Goal: Task Accomplishment & Management: Manage account settings

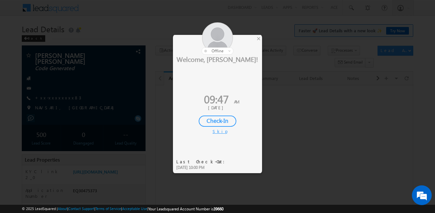
click at [219, 126] on div "Check-In" at bounding box center [218, 121] width 38 height 11
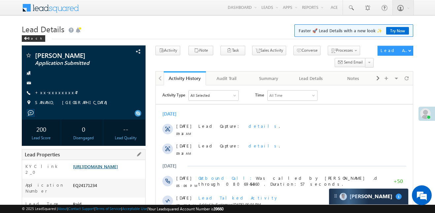
click at [117, 169] on link "https://angelbroking1-pk3em7sa.customui-test.leadsquared.com?leadId=4660ba01-d1…" at bounding box center [95, 167] width 45 height 6
click at [118, 169] on link "https://angelbroking1-pk3em7sa.customui-test.leadsquared.com?leadId=4660ba01-d1…" at bounding box center [95, 167] width 45 height 6
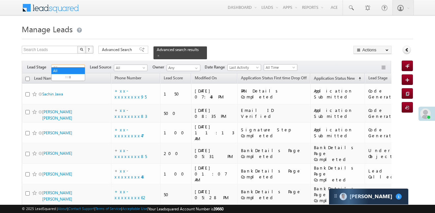
click at [70, 65] on span "All" at bounding box center [66, 68] width 31 height 6
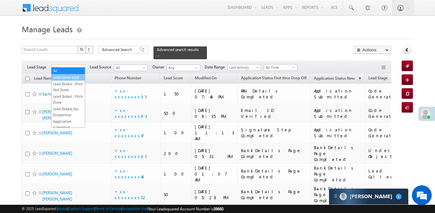
click at [69, 76] on link "Lead Generated" at bounding box center [67, 78] width 33 height 6
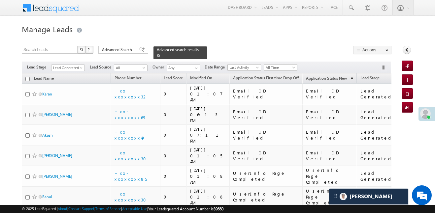
click at [160, 53] on link at bounding box center [158, 56] width 3 height 6
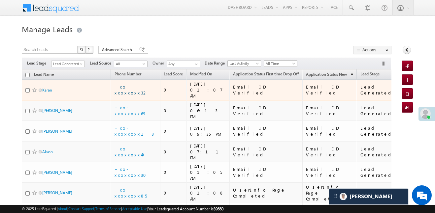
click at [131, 85] on link "+xx-xxxxxxxx32" at bounding box center [130, 90] width 33 height 12
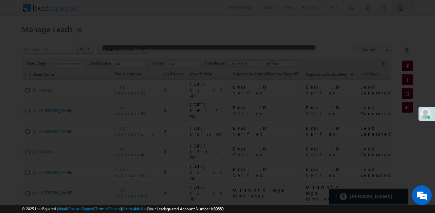
click at [131, 85] on div at bounding box center [217, 106] width 435 height 213
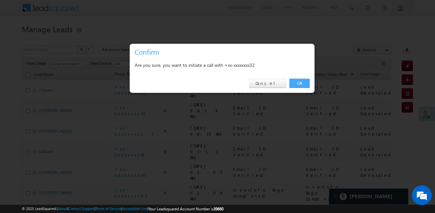
click at [296, 86] on link "OK" at bounding box center [299, 83] width 20 height 9
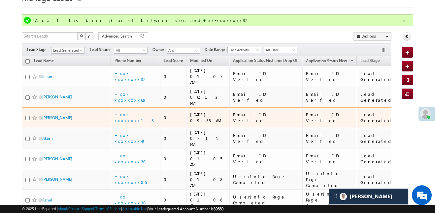
scroll to position [44, 0]
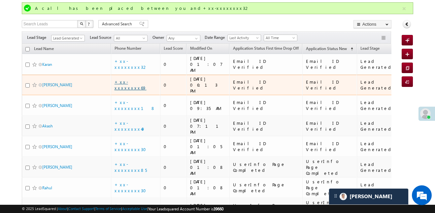
drag, startPoint x: 145, startPoint y: 77, endPoint x: 142, endPoint y: 76, distance: 3.8
click at [145, 79] on div "+xx-xxxxxxxx69" at bounding box center [135, 85] width 43 height 12
click at [140, 79] on link "+xx-xxxxxxxx69" at bounding box center [130, 85] width 32 height 12
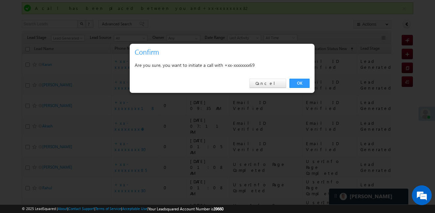
click at [309, 84] on div "OK Cancel" at bounding box center [222, 83] width 185 height 19
click at [303, 83] on link "OK" at bounding box center [299, 83] width 20 height 9
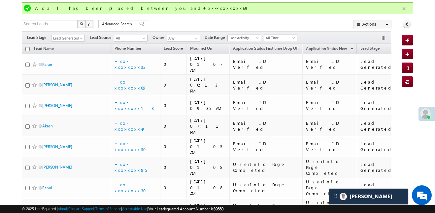
click at [403, 6] on button "button" at bounding box center [404, 9] width 8 height 8
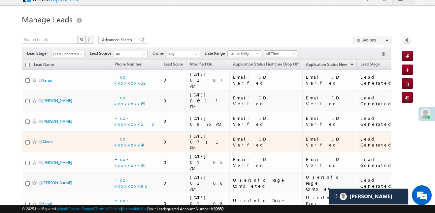
scroll to position [10, 0]
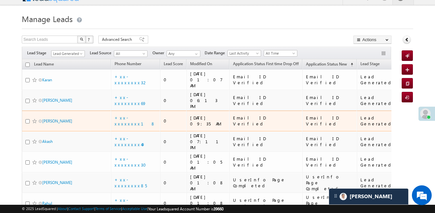
click at [128, 112] on td "+xx-xxxxxxxx18" at bounding box center [135, 121] width 49 height 21
drag, startPoint x: 129, startPoint y: 110, endPoint x: 130, endPoint y: 103, distance: 7.3
click at [129, 111] on td "+xx-xxxxxxxx18" at bounding box center [135, 121] width 49 height 21
click at [130, 111] on td "+xx-xxxxxxxx18" at bounding box center [135, 121] width 49 height 21
click at [132, 115] on link "+xx-xxxxxxxx18" at bounding box center [134, 121] width 41 height 12
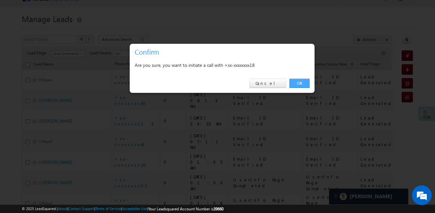
click at [296, 81] on link "OK" at bounding box center [299, 83] width 20 height 9
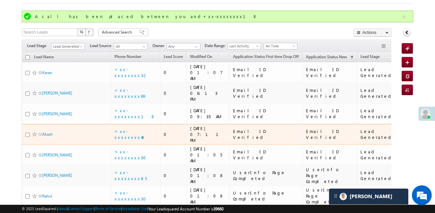
scroll to position [44, 0]
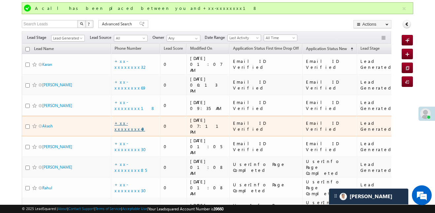
click at [139, 120] on link "+xx-xxxxxxxx49" at bounding box center [129, 126] width 31 height 12
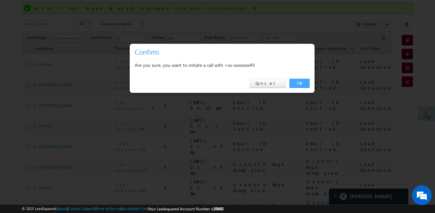
click at [299, 82] on link "OK" at bounding box center [299, 83] width 20 height 9
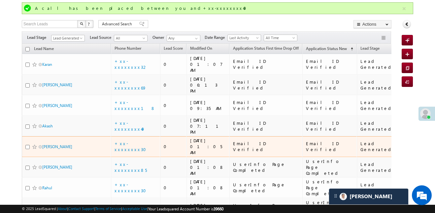
scroll to position [40, 0]
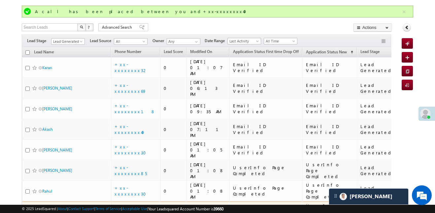
click at [138, 206] on link "+xx-xxxxxxxx33" at bounding box center [129, 212] width 31 height 12
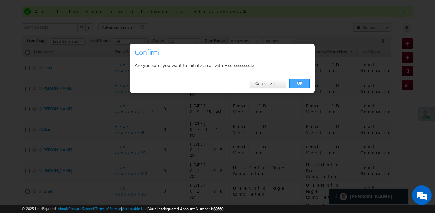
click at [309, 84] on link "OK" at bounding box center [299, 83] width 20 height 9
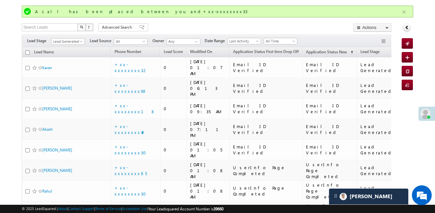
click at [403, 16] on button "button" at bounding box center [404, 12] width 8 height 8
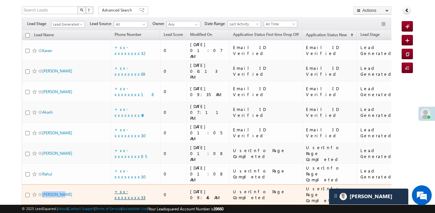
click at [131, 189] on link "+xx-xxxxxxxx33" at bounding box center [129, 195] width 31 height 12
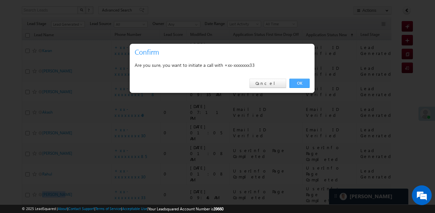
click at [299, 82] on link "OK" at bounding box center [299, 83] width 20 height 9
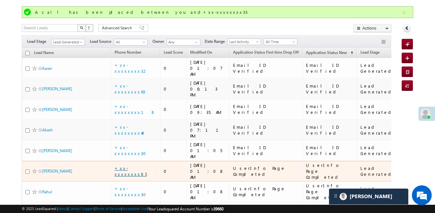
click at [135, 166] on link "+xx-xxxxxxxx85" at bounding box center [130, 172] width 32 height 12
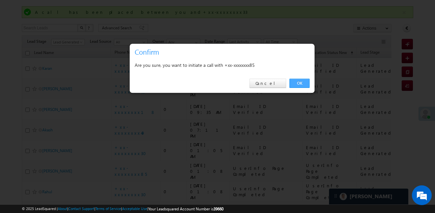
click at [308, 84] on link "OK" at bounding box center [299, 83] width 20 height 9
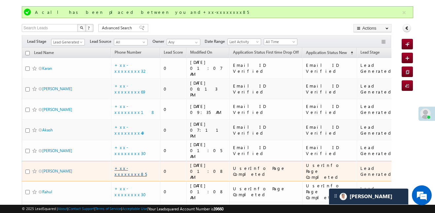
click at [137, 166] on link "+xx-xxxxxxxx85" at bounding box center [130, 172] width 32 height 12
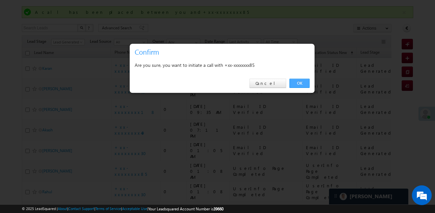
click at [301, 80] on link "OK" at bounding box center [299, 83] width 20 height 9
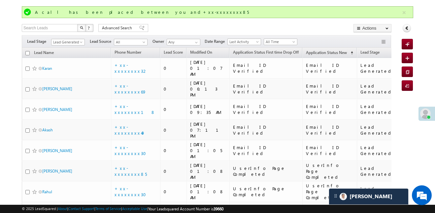
click at [274, 47] on div "Filters Lead Stage All Lead Generated Lead Talked - Pitch Not Done Lead Talked …" at bounding box center [206, 41] width 369 height 13
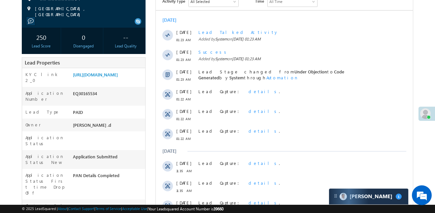
scroll to position [97, 0]
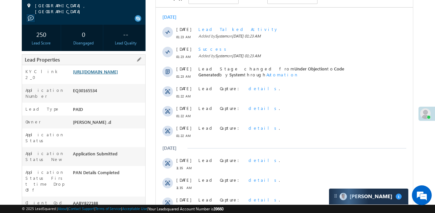
click at [105, 69] on link "[URL][DOMAIN_NAME]" at bounding box center [95, 72] width 45 height 6
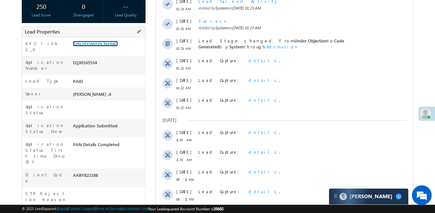
scroll to position [186, 0]
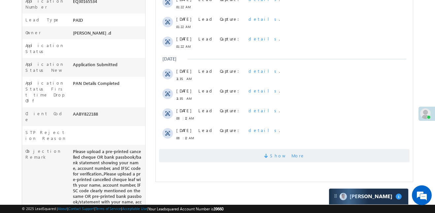
click at [227, 161] on span "Show More" at bounding box center [284, 155] width 250 height 13
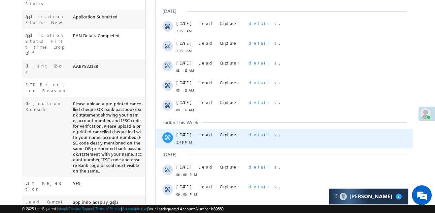
scroll to position [349, 0]
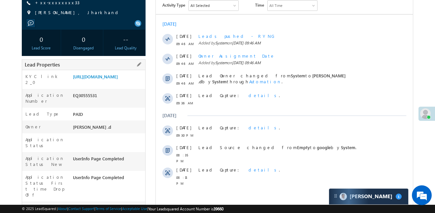
scroll to position [94, 0]
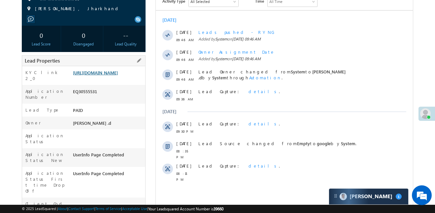
click at [108, 73] on link "[URL][DOMAIN_NAME]" at bounding box center [95, 73] width 45 height 6
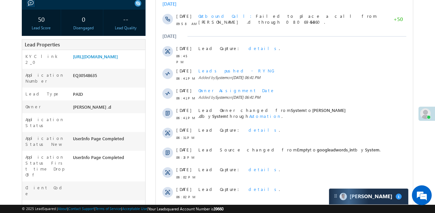
scroll to position [162, 0]
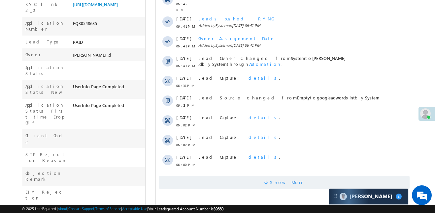
click at [296, 184] on span "Show More" at bounding box center [287, 182] width 35 height 13
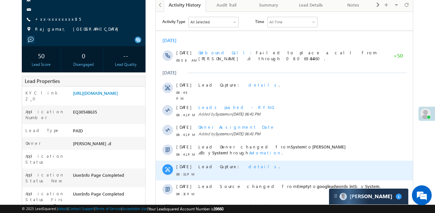
scroll to position [71, 0]
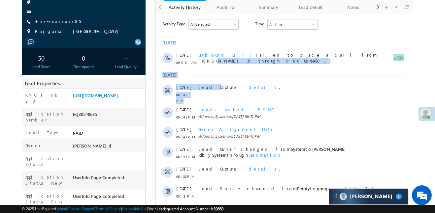
drag, startPoint x: 225, startPoint y: 69, endPoint x: 270, endPoint y: 36, distance: 55.7
click at [232, 61] on div "Today 15 Oct 09:58 AM Outbound Call Failed to place a call from Aakansha .d thr…" at bounding box center [284, 150] width 257 height 226
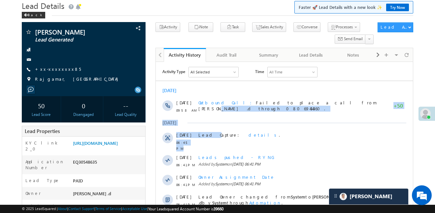
scroll to position [0, 0]
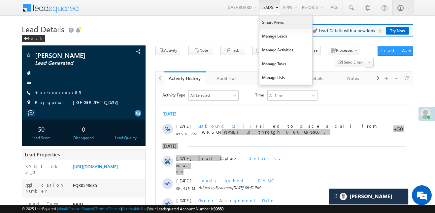
click at [279, 26] on link "Smart Views" at bounding box center [285, 22] width 53 height 14
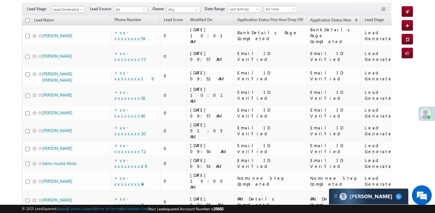
scroll to position [117, 0]
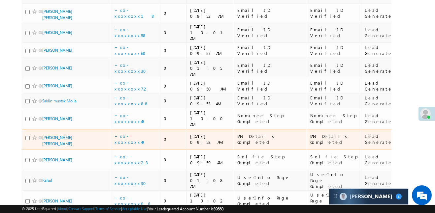
scroll to position [41, 0]
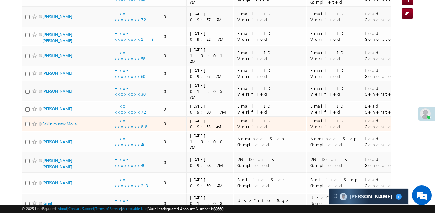
scroll to position [117, 0]
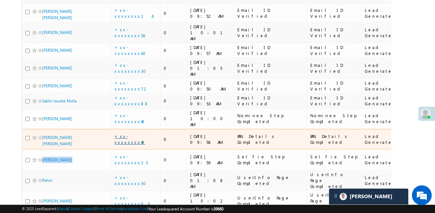
click at [128, 134] on link "+xx-xxxxxxxx49" at bounding box center [129, 140] width 31 height 12
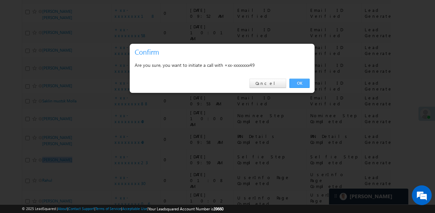
click at [301, 84] on link "OK" at bounding box center [299, 83] width 20 height 9
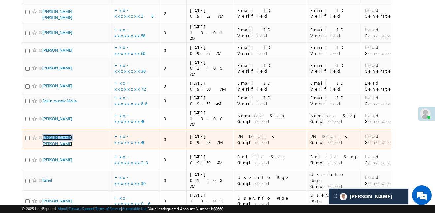
scroll to position [135, 0]
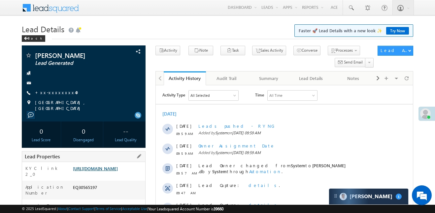
click at [118, 170] on link "[URL][DOMAIN_NAME]" at bounding box center [95, 169] width 45 height 6
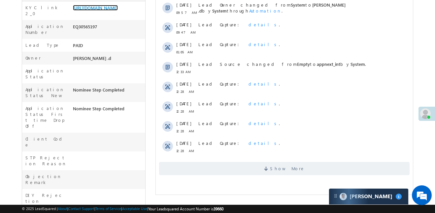
scroll to position [162, 0]
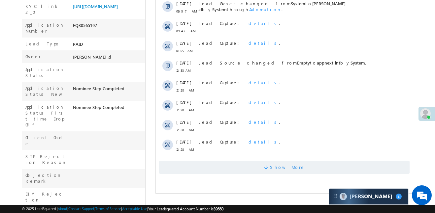
click at [234, 163] on span "Show More" at bounding box center [284, 167] width 250 height 13
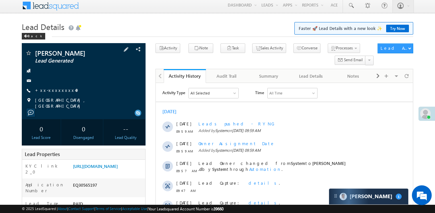
scroll to position [0, 0]
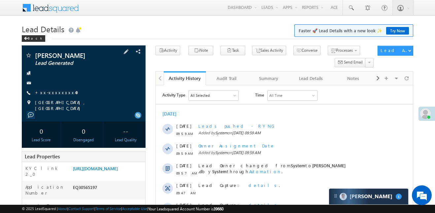
click at [51, 95] on span "+xx-xxxxxxxx49" at bounding box center [57, 93] width 44 height 7
click at [50, 94] on link "+xx-xxxxxxxx49" at bounding box center [57, 93] width 44 height 6
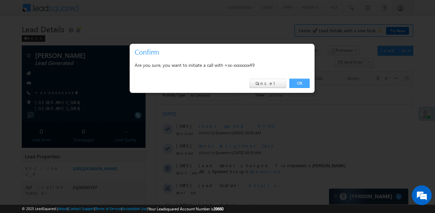
click at [301, 81] on link "OK" at bounding box center [299, 83] width 20 height 9
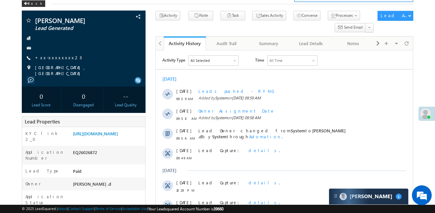
scroll to position [35, 0]
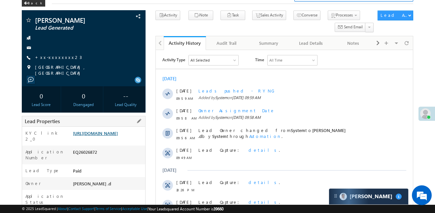
click at [118, 136] on link "https://angelbroking1-pk3em7sa.customui-test.leadsquared.com?leadId=c05079e4-90…" at bounding box center [95, 134] width 45 height 6
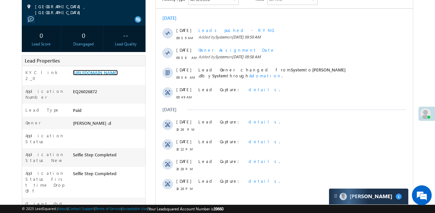
scroll to position [110, 0]
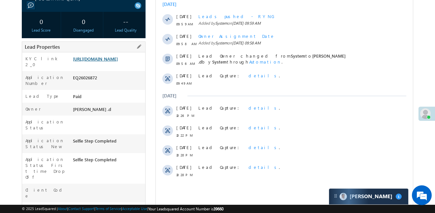
click at [101, 62] on link "https://angelbroking1-pk3em7sa.customui-test.leadsquared.com?leadId=c05079e4-90…" at bounding box center [95, 59] width 45 height 6
click at [112, 62] on link "https://angelbroking1-pk3em7sa.customui-test.leadsquared.com?leadId=c05079e4-90…" at bounding box center [95, 59] width 45 height 6
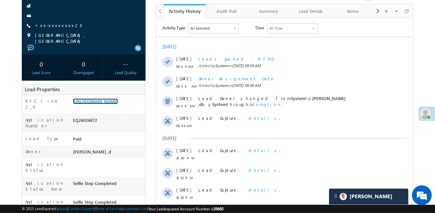
scroll to position [64, 0]
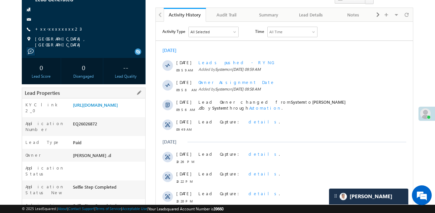
click at [106, 108] on link "https://angelbroking1-pk3em7sa.customui-test.leadsquared.com?leadId=c05079e4-90…" at bounding box center [95, 105] width 45 height 6
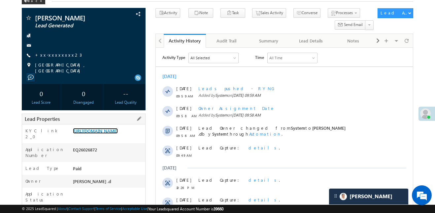
scroll to position [0, 0]
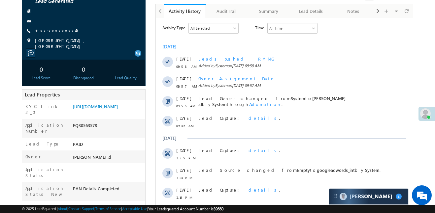
scroll to position [72, 0]
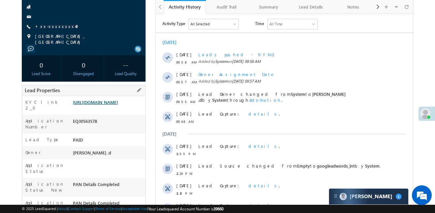
click at [101, 100] on link "[URL][DOMAIN_NAME]" at bounding box center [95, 103] width 45 height 6
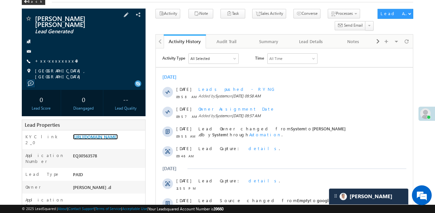
scroll to position [0, 0]
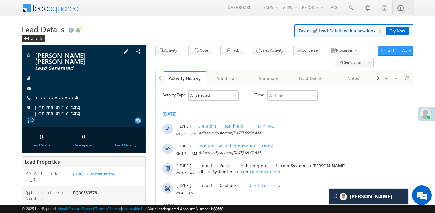
click at [59, 95] on link "+xx-xxxxxxxx49" at bounding box center [57, 98] width 44 height 6
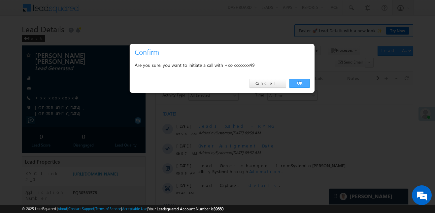
click at [305, 84] on link "OK" at bounding box center [299, 83] width 20 height 9
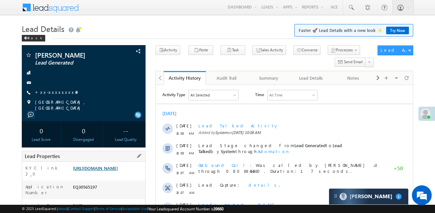
click at [118, 166] on link "[URL][DOMAIN_NAME]" at bounding box center [95, 169] width 45 height 6
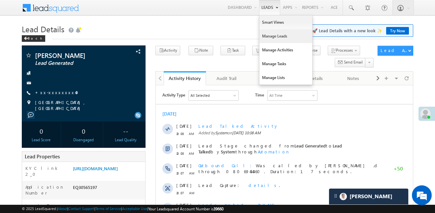
click at [272, 36] on link "Manage Leads" at bounding box center [285, 36] width 53 height 14
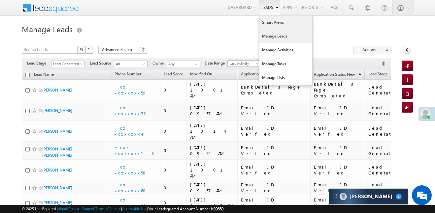
click at [270, 27] on link "Smart Views" at bounding box center [285, 22] width 53 height 14
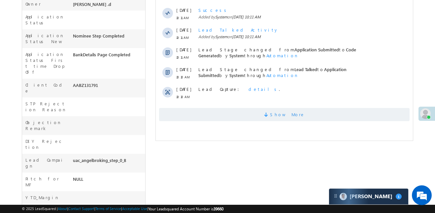
click at [260, 119] on span "Show More" at bounding box center [284, 114] width 250 height 13
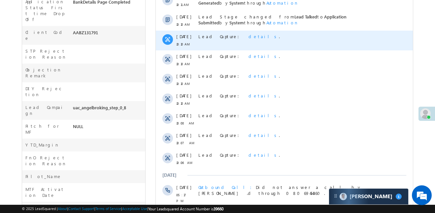
scroll to position [361, 0]
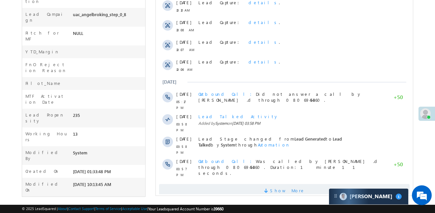
click at [242, 184] on span "Show More" at bounding box center [284, 190] width 250 height 13
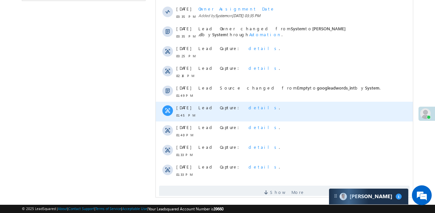
scroll to position [559, 0]
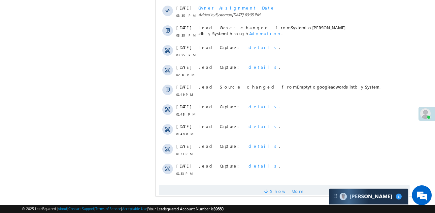
click at [249, 185] on span "Show More" at bounding box center [284, 191] width 250 height 13
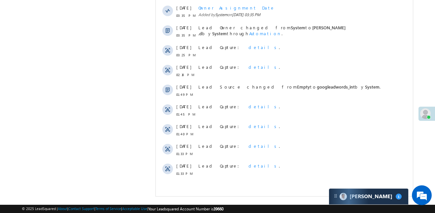
scroll to position [0, 0]
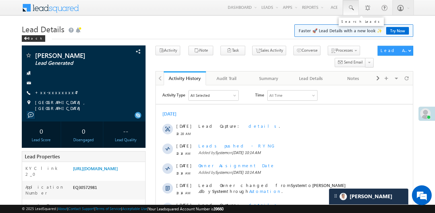
click at [353, 9] on span at bounding box center [350, 8] width 7 height 7
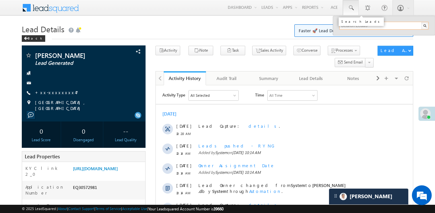
paste input "EQ30570113"
click at [354, 9] on link at bounding box center [351, 7] width 16 height 15
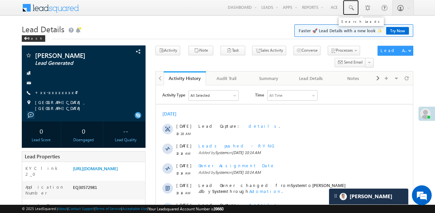
click at [349, 9] on span at bounding box center [350, 8] width 7 height 7
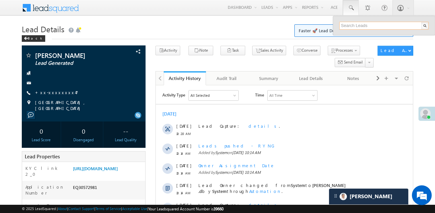
paste input "EQ30570113"
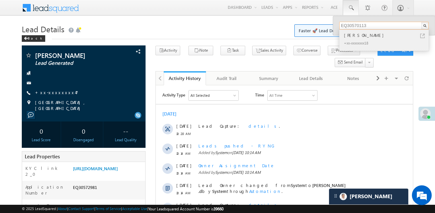
type input "EQ30570113"
click at [361, 32] on div "Rahul kumar" at bounding box center [386, 35] width 88 height 7
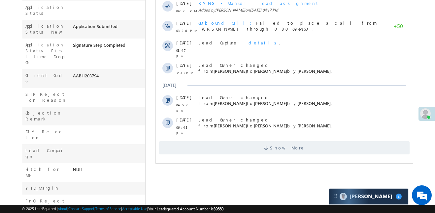
scroll to position [234, 0]
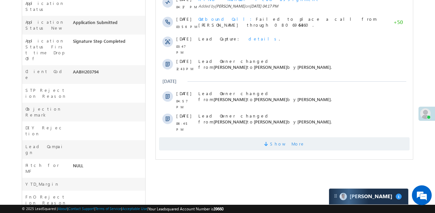
click at [232, 138] on span "Show More" at bounding box center [284, 144] width 250 height 13
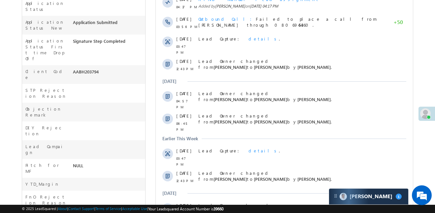
scroll to position [411, 0]
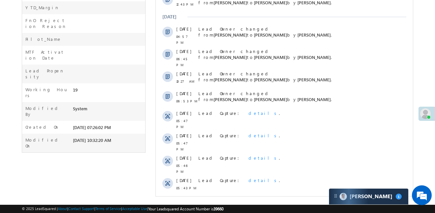
click at [258, 199] on span "Show More" at bounding box center [284, 205] width 250 height 13
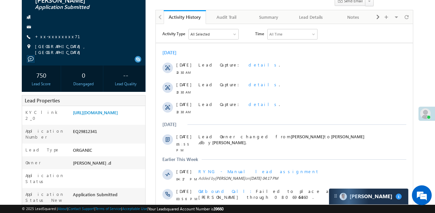
scroll to position [25, 0]
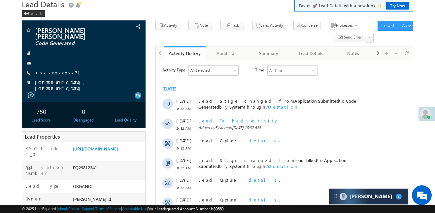
scroll to position [212, 0]
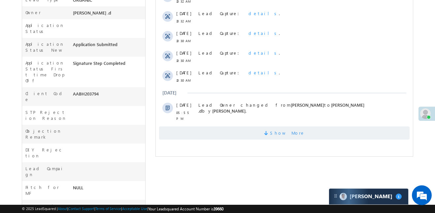
click at [303, 127] on span "Show More" at bounding box center [284, 133] width 250 height 13
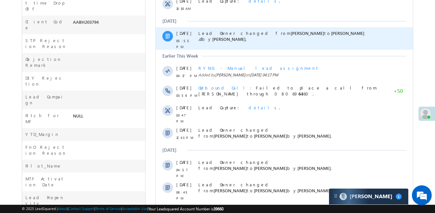
scroll to position [386, 0]
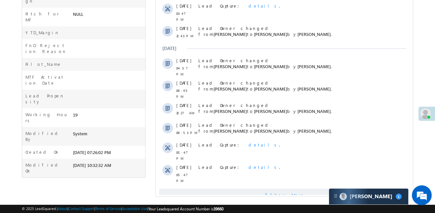
click at [315, 189] on span "Show More" at bounding box center [284, 195] width 250 height 13
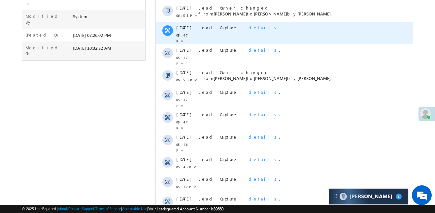
scroll to position [584, 0]
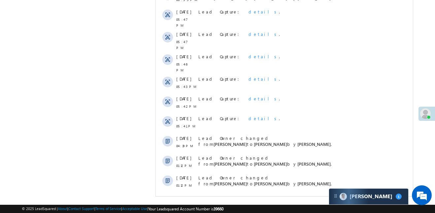
click at [280, 197] on span "Show More" at bounding box center [287, 203] width 35 height 13
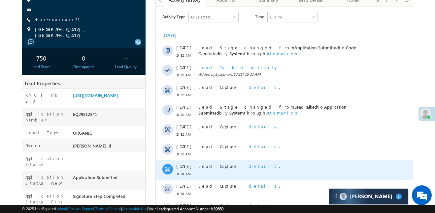
scroll to position [72, 0]
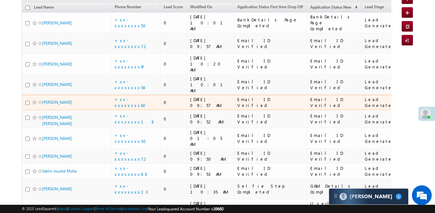
scroll to position [91, 0]
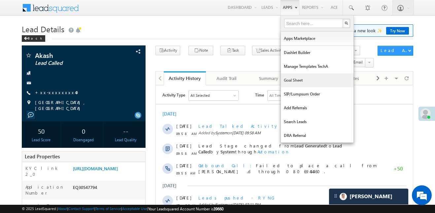
click at [304, 82] on link "Goal Sheet" at bounding box center [317, 81] width 73 height 14
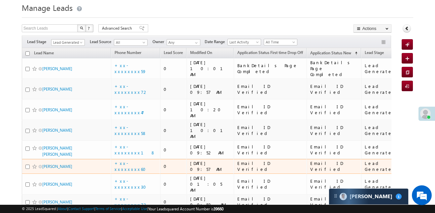
scroll to position [87, 0]
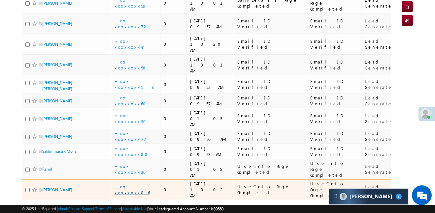
click at [135, 184] on link "+xx-xxxxxxxx06" at bounding box center [131, 190] width 35 height 12
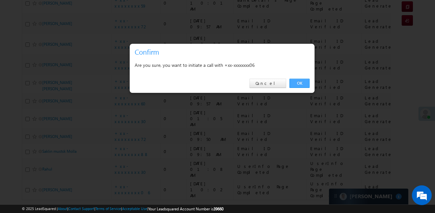
click at [303, 85] on link "OK" at bounding box center [299, 83] width 20 height 9
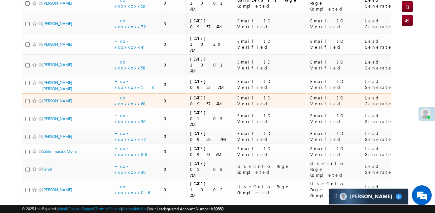
scroll to position [105, 0]
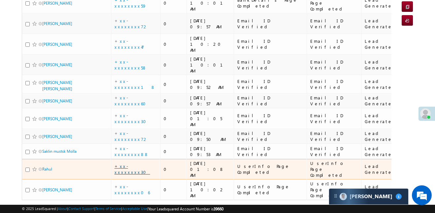
click at [129, 164] on link "+xx-xxxxxxxx30" at bounding box center [132, 170] width 36 height 12
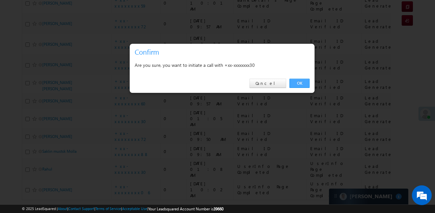
click at [307, 85] on link "OK" at bounding box center [299, 83] width 20 height 9
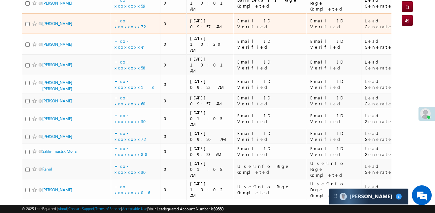
scroll to position [98, 0]
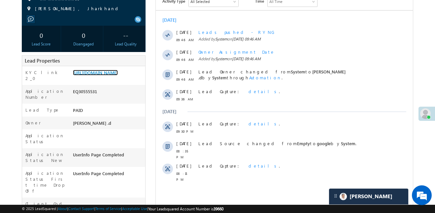
scroll to position [94, 0]
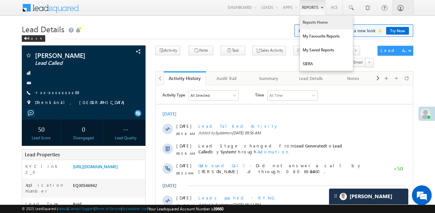
click at [311, 26] on link "Reports Home" at bounding box center [326, 22] width 53 height 14
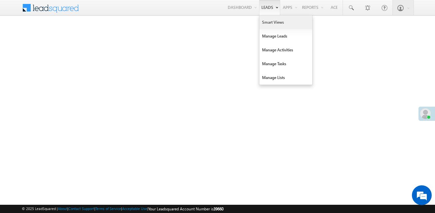
click at [266, 23] on link "Smart Views" at bounding box center [285, 22] width 53 height 14
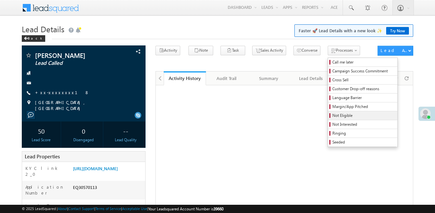
click at [338, 116] on span "Not Eligible" at bounding box center [363, 116] width 63 height 6
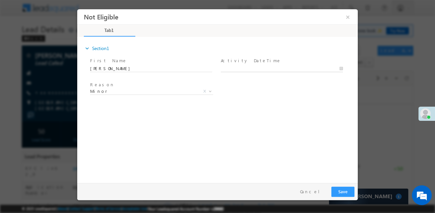
click at [245, 70] on body "Not Eligible ×" at bounding box center [217, 94] width 280 height 171
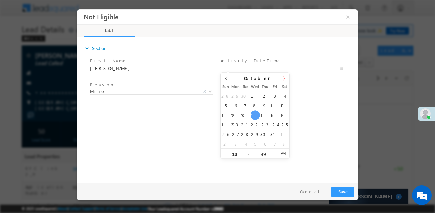
type input "15/10/25 10:49 AM"
click at [348, 189] on button "Save" at bounding box center [342, 192] width 23 height 10
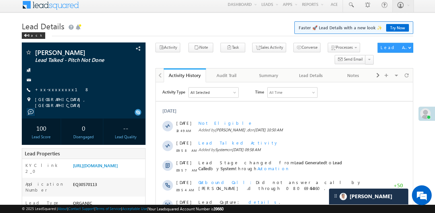
scroll to position [3, 0]
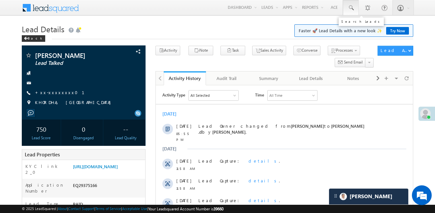
click at [357, 10] on link at bounding box center [351, 7] width 16 height 15
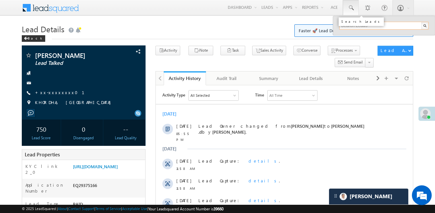
paste input "EQ30572981"
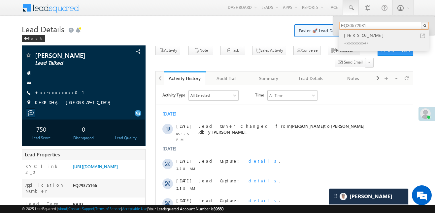
type input "EQ30572981"
click at [349, 34] on div "Sami" at bounding box center [386, 35] width 88 height 7
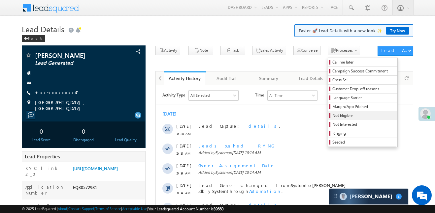
click at [332, 118] on span "Not Eligible" at bounding box center [363, 116] width 63 height 6
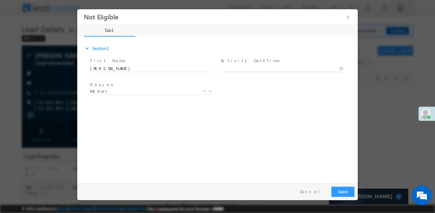
type input "15/10/25 11:04 AM"
click at [263, 69] on input "15/10/25 11:04 AM" at bounding box center [282, 68] width 122 height 7
click at [313, 111] on div "expand_more Section1 First Name *" at bounding box center [218, 109] width 277 height 142
drag, startPoint x: 345, startPoint y: 195, endPoint x: 366, endPoint y: 210, distance: 26.1
click at [357, 180] on html "Not Eligible × *" at bounding box center [217, 94] width 280 height 171
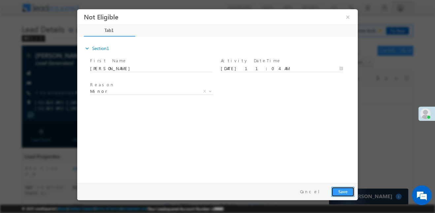
click at [347, 191] on button "Save" at bounding box center [342, 192] width 23 height 10
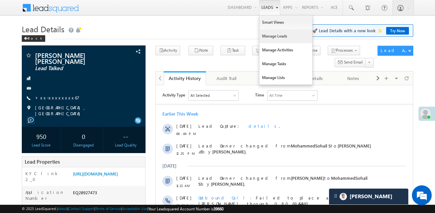
click at [277, 39] on link "Manage Leads" at bounding box center [285, 36] width 53 height 14
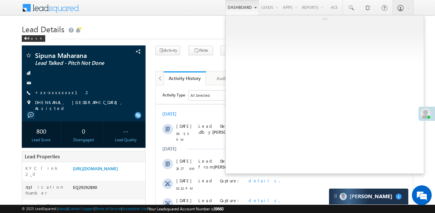
scroll to position [3, 0]
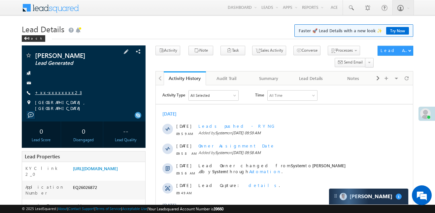
click at [54, 90] on link "+xx-xxxxxxxx23" at bounding box center [58, 93] width 47 height 6
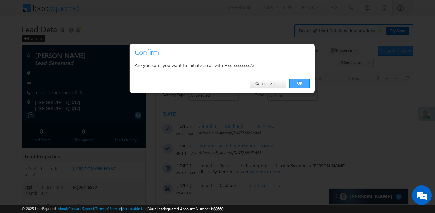
click at [307, 82] on link "OK" at bounding box center [299, 83] width 20 height 9
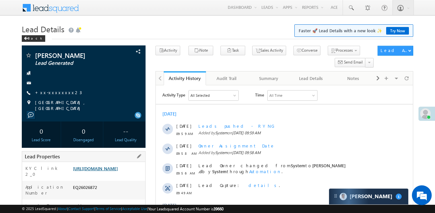
click at [118, 171] on link "[URL][DOMAIN_NAME]" at bounding box center [95, 169] width 45 height 6
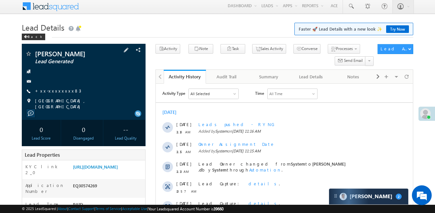
scroll to position [3, 0]
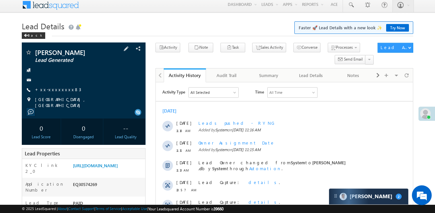
click at [54, 95] on div "rachit saraf Lead Generated +xx-xxxxxxxx83" at bounding box center [83, 78] width 117 height 59
click at [53, 88] on link "+xx-xxxxxxxx83" at bounding box center [58, 90] width 46 height 6
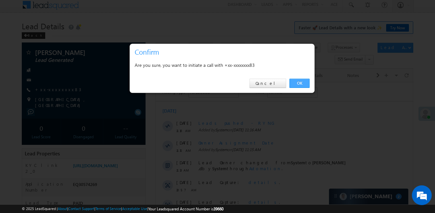
click at [301, 83] on link "OK" at bounding box center [299, 83] width 20 height 9
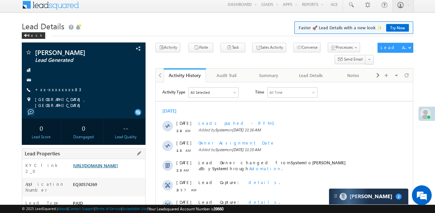
click at [118, 168] on link "https://angelbroking1-pk3em7sa.customui-test.leadsquared.com?leadId=d55cbc3a-4a…" at bounding box center [95, 166] width 45 height 6
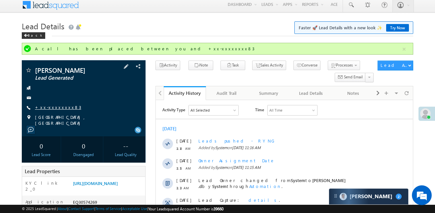
click at [61, 107] on link "+xx-xxxxxxxx83" at bounding box center [58, 108] width 46 height 6
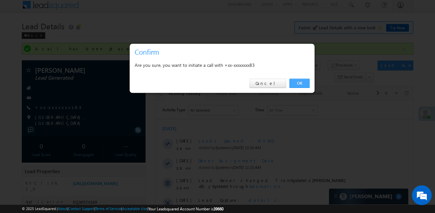
click at [299, 81] on link "OK" at bounding box center [299, 83] width 20 height 9
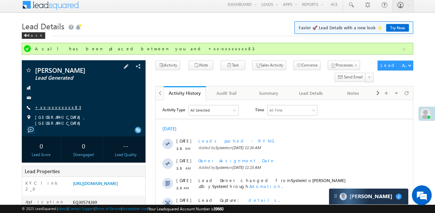
click at [57, 110] on link "+xx-xxxxxxxx83" at bounding box center [58, 108] width 46 height 6
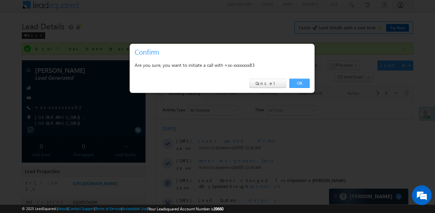
click at [302, 84] on link "OK" at bounding box center [299, 83] width 20 height 9
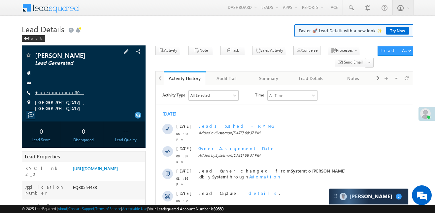
click at [61, 93] on link "+xx-xxxxxxxx30" at bounding box center [59, 93] width 49 height 6
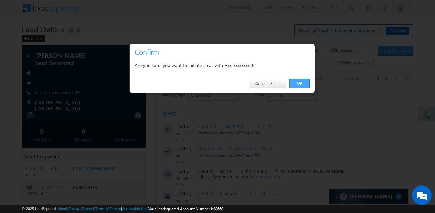
click at [296, 84] on link "OK" at bounding box center [299, 83] width 20 height 9
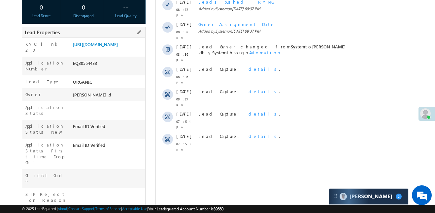
scroll to position [141, 0]
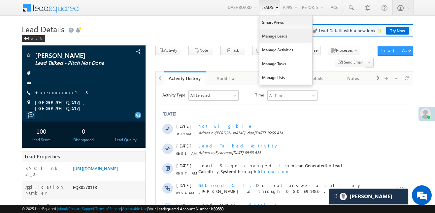
click at [275, 35] on link "Manage Leads" at bounding box center [285, 36] width 53 height 14
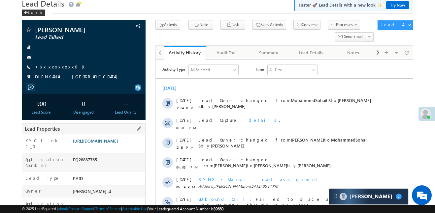
scroll to position [27, 0]
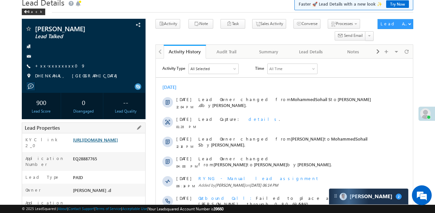
click at [111, 142] on link "https://angelbroking1-pk3em7sa.customui-test.leadsquared.com?leadId=96d5ee68-eb…" at bounding box center [95, 140] width 45 height 6
click at [48, 69] on span "+xx-xxxxxxxx09" at bounding box center [60, 66] width 50 height 7
click at [51, 68] on link "+xx-xxxxxxxx09" at bounding box center [60, 66] width 50 height 6
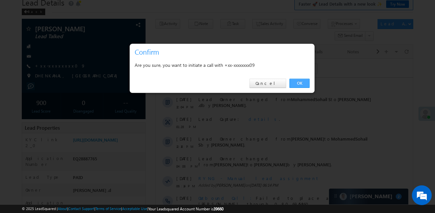
click at [297, 83] on link "OK" at bounding box center [299, 83] width 20 height 9
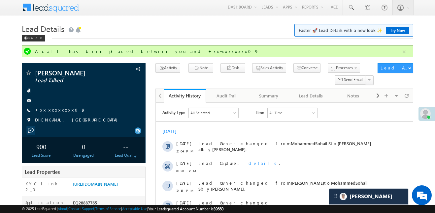
scroll to position [0, 0]
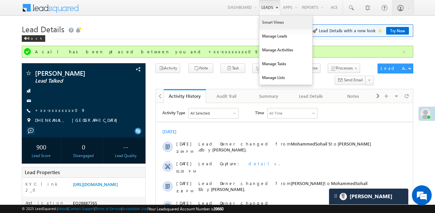
click at [263, 28] on link "Smart Views" at bounding box center [285, 22] width 53 height 14
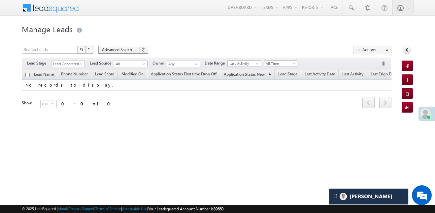
click at [131, 51] on span "Advanced Search" at bounding box center [118, 50] width 32 height 6
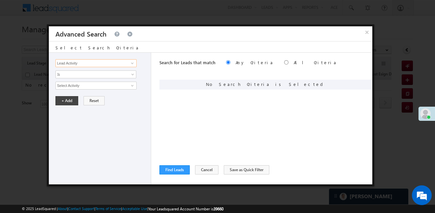
click at [112, 62] on input "Lead Activity" at bounding box center [95, 63] width 81 height 8
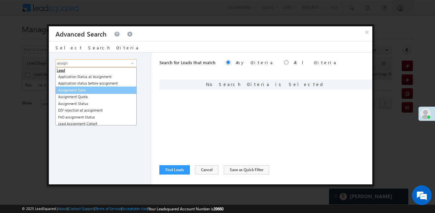
click at [87, 89] on link "Assignment Date" at bounding box center [95, 91] width 81 height 8
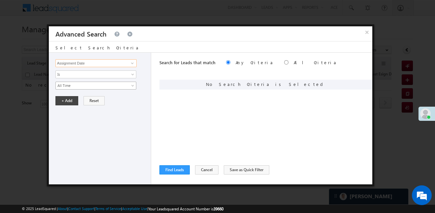
type input "Assignment Date"
click at [74, 84] on span "All Time" at bounding box center [92, 86] width 72 height 6
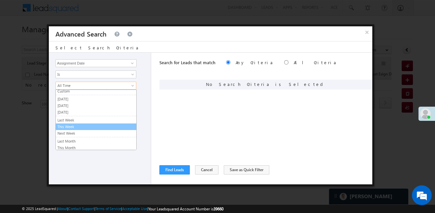
scroll to position [18, 0]
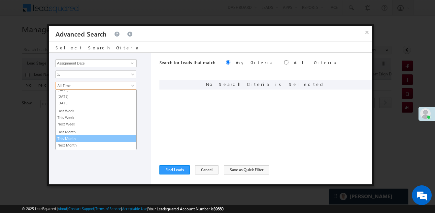
click at [74, 140] on ul "All Time Custom Yesterday Today Tomorrow Last Week This Week Next Week Last Mon…" at bounding box center [95, 120] width 81 height 61
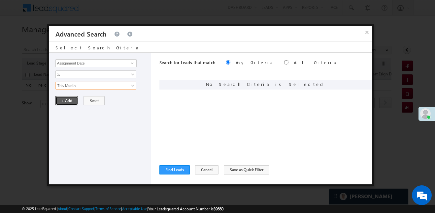
click at [68, 97] on button "+ Add" at bounding box center [66, 100] width 23 height 9
click at [284, 62] on input "radio" at bounding box center [286, 62] width 4 height 4
radio input "true"
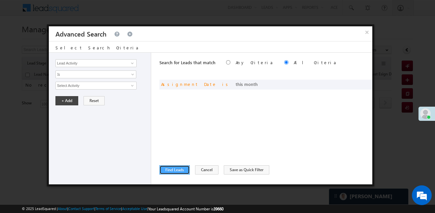
click at [182, 167] on button "Find Leads" at bounding box center [174, 170] width 30 height 9
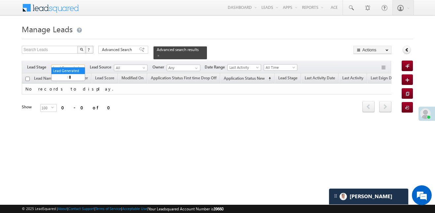
click at [69, 65] on link "Lead Generated" at bounding box center [68, 68] width 34 height 7
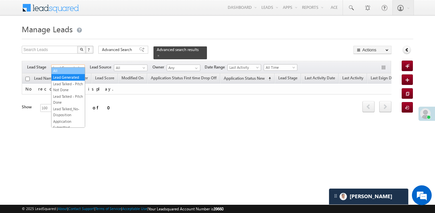
click at [69, 72] on link "All" at bounding box center [67, 71] width 33 height 6
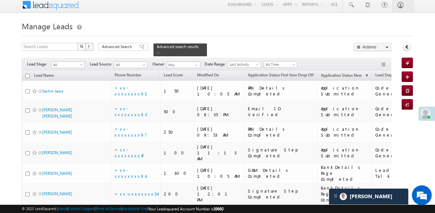
scroll to position [0, 0]
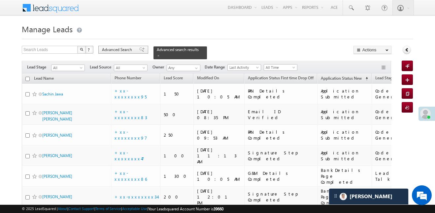
click at [129, 47] on span "Advanced Search" at bounding box center [118, 50] width 32 height 6
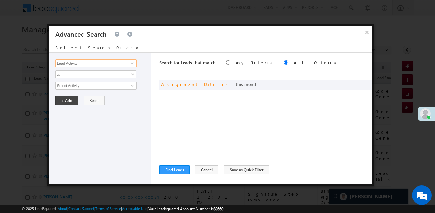
click at [111, 66] on input "Lead Activity" at bounding box center [95, 63] width 81 height 8
type input "leda"
type input "Leda stage"
click at [64, 64] on input "Leda stage" at bounding box center [95, 63] width 81 height 8
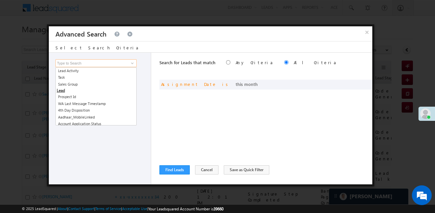
type input "e"
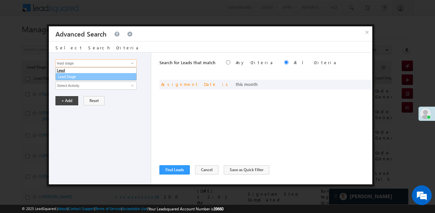
click at [77, 79] on link "Lead Stage" at bounding box center [95, 77] width 81 height 8
type input "Lead Stage"
click at [79, 76] on span "Is" at bounding box center [92, 75] width 72 height 6
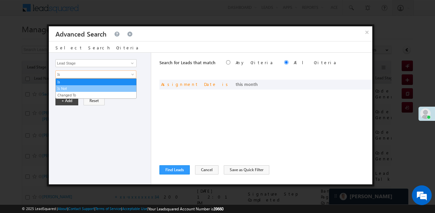
click at [76, 89] on link "Is Not" at bounding box center [96, 89] width 80 height 6
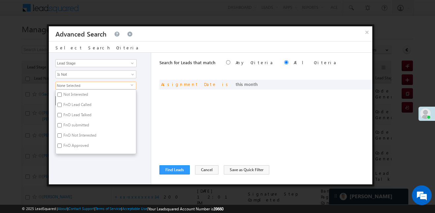
scroll to position [162, 0]
click at [58, 128] on input "Code Generated" at bounding box center [59, 127] width 4 height 4
checkbox input "true"
click at [59, 118] on input "Not Interested" at bounding box center [59, 118] width 4 height 4
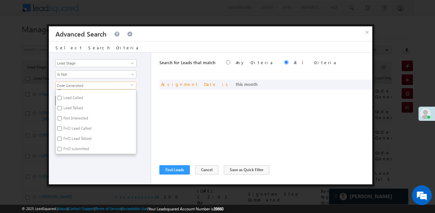
checkbox input "true"
click at [81, 163] on div "Lead Activity Task Sales Group Prospect Id WA Last Message Timestamp 4th Day Di…" at bounding box center [100, 119] width 102 height 132
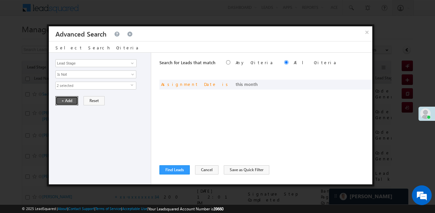
click at [64, 102] on button "+ Add" at bounding box center [66, 100] width 23 height 9
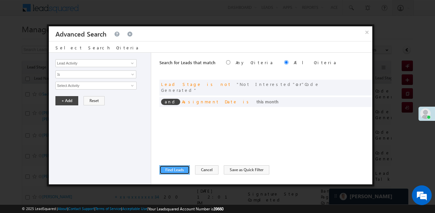
click at [177, 172] on button "Find Leads" at bounding box center [174, 170] width 30 height 9
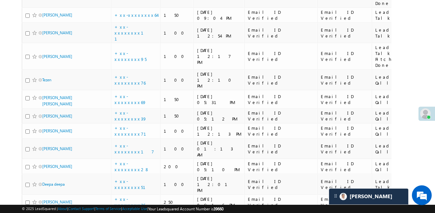
scroll to position [1549, 0]
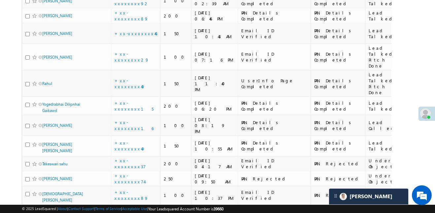
scroll to position [1421, 0]
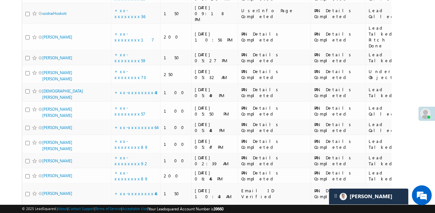
scroll to position [1336, 0]
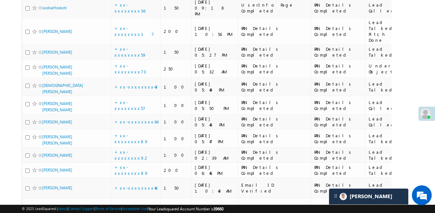
drag, startPoint x: 0, startPoint y: 213, endPoint x: 6, endPoint y: 210, distance: 6.2
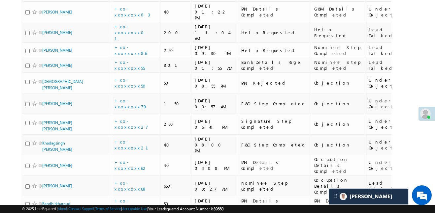
scroll to position [243, 0]
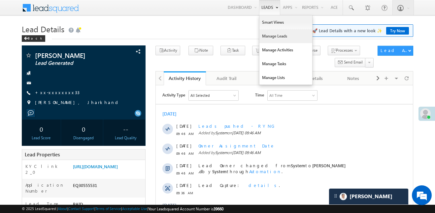
click at [276, 30] on link "Manage Leads" at bounding box center [285, 36] width 53 height 14
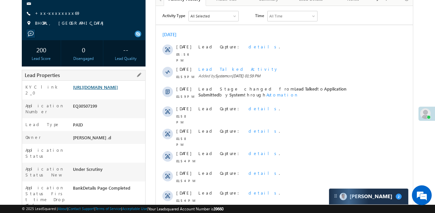
scroll to position [79, 0]
click at [110, 88] on link "[URL][DOMAIN_NAME]" at bounding box center [95, 88] width 45 height 6
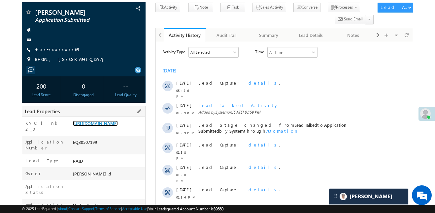
scroll to position [0, 0]
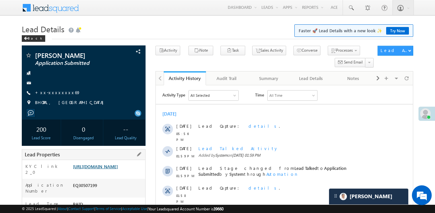
click at [118, 169] on link "[URL][DOMAIN_NAME]" at bounding box center [95, 167] width 45 height 6
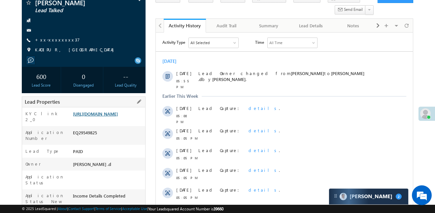
click at [116, 117] on link "https://angelbroking1-pk3em7sa.customui-test.leadsquared.com?leadId=95fe6442-fb…" at bounding box center [95, 114] width 45 height 6
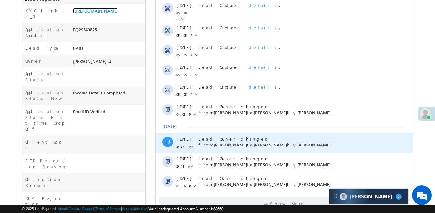
scroll to position [175, 0]
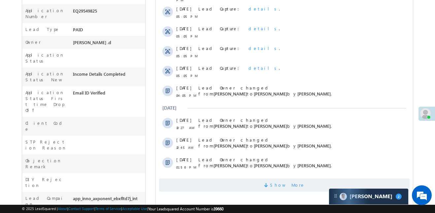
click at [257, 180] on span "Show More" at bounding box center [284, 185] width 250 height 13
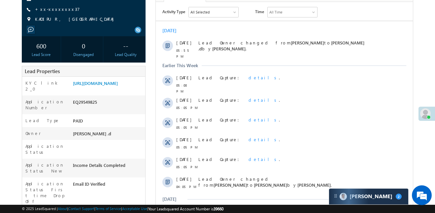
scroll to position [83, 0]
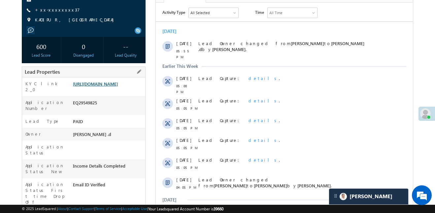
click at [118, 87] on link "https://angelbroking1-pk3em7sa.customui-test.leadsquared.com?leadId=95fe6442-fb…" at bounding box center [95, 84] width 45 height 6
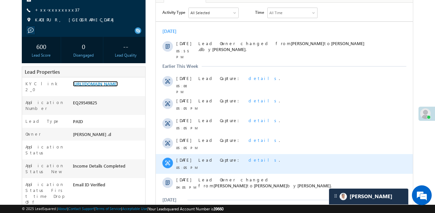
scroll to position [0, 0]
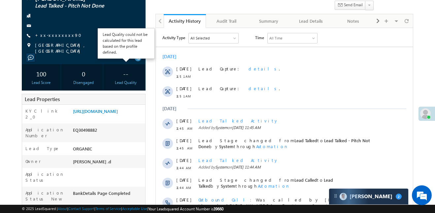
scroll to position [66, 0]
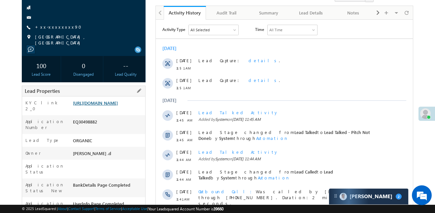
click at [118, 104] on link "[URL][DOMAIN_NAME]" at bounding box center [95, 103] width 45 height 6
click at [109, 109] on div "https://angelbroking1-pk3em7sa.customui-test.leadsquared.com?leadId=6522e04a-4e…" at bounding box center [108, 104] width 74 height 9
click at [111, 106] on link "https://angelbroking1-pk3em7sa.customui-test.leadsquared.com?leadId=6522e04a-4e…" at bounding box center [95, 103] width 45 height 6
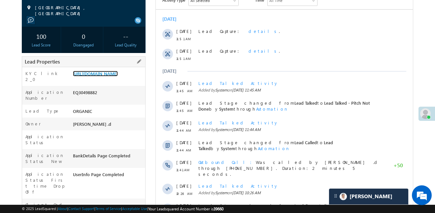
scroll to position [97, 0]
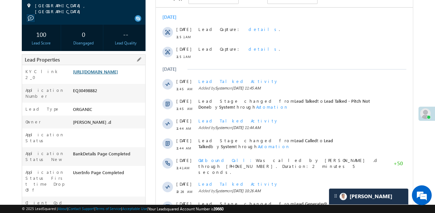
click at [117, 75] on link "https://angelbroking1-pk3em7sa.customui-test.leadsquared.com?leadId=6522e04a-4e…" at bounding box center [95, 72] width 45 height 6
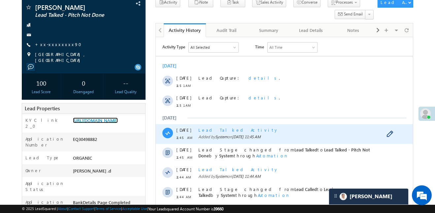
scroll to position [0, 0]
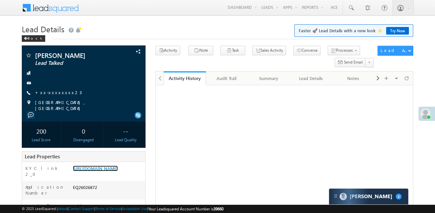
click at [118, 166] on link "[URL][DOMAIN_NAME]" at bounding box center [95, 169] width 45 height 6
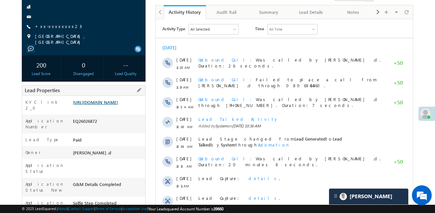
click at [116, 105] on link "[URL][DOMAIN_NAME]" at bounding box center [95, 103] width 45 height 6
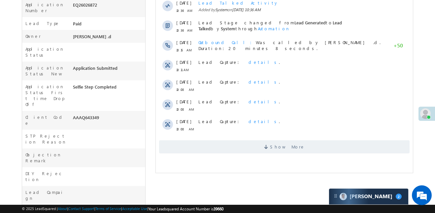
scroll to position [5, 0]
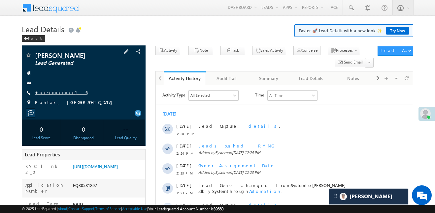
click at [54, 95] on link "+xx-xxxxxxxx16" at bounding box center [61, 93] width 52 height 6
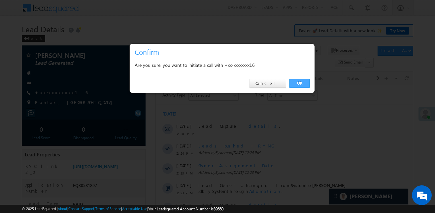
click at [295, 84] on link "OK" at bounding box center [299, 83] width 20 height 9
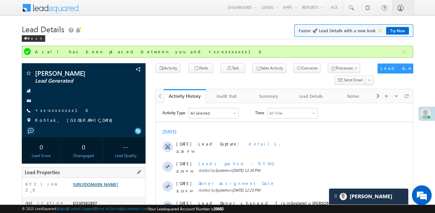
click at [107, 187] on link "https://angelbroking1-pk3em7sa.customui-test.leadsquared.com?leadId=cdcaeb9e-d3…" at bounding box center [95, 185] width 45 height 6
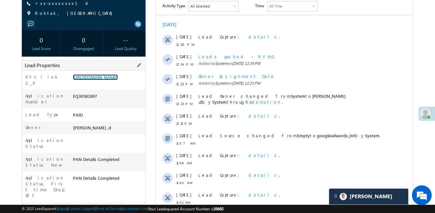
scroll to position [111, 0]
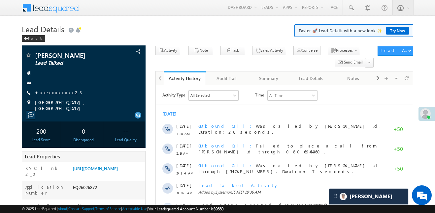
scroll to position [5, 0]
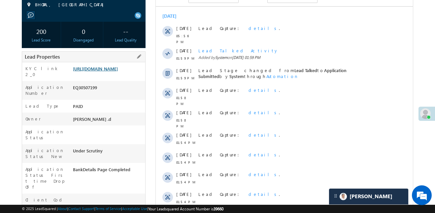
click at [115, 72] on link "[URL][DOMAIN_NAME]" at bounding box center [95, 69] width 45 height 6
click at [86, 94] on div "EQ30507199" at bounding box center [108, 88] width 74 height 9
click at [87, 94] on div "EQ30507199" at bounding box center [108, 88] width 74 height 9
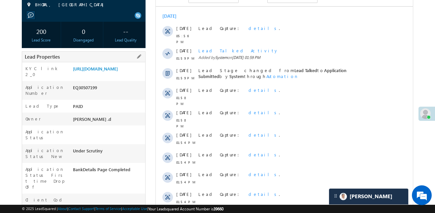
click at [87, 94] on div "EQ30507199" at bounding box center [108, 88] width 74 height 9
copy div "EQ30507199"
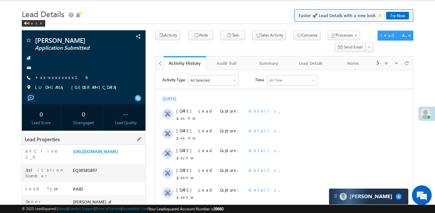
scroll to position [35, 0]
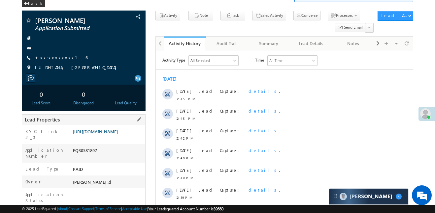
click at [114, 135] on link "https://angelbroking1-pk3em7sa.customui-test.leadsquared.com?leadId=cdcaeb9e-d3…" at bounding box center [95, 132] width 45 height 6
click at [118, 135] on link "https://angelbroking1-pk3em7sa.customui-test.leadsquared.com?leadId=cdcaeb9e-d3…" at bounding box center [95, 132] width 45 height 6
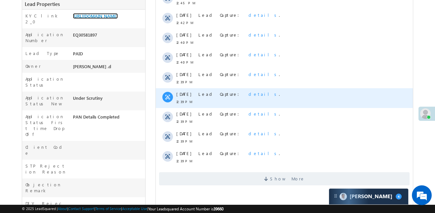
scroll to position [218, 0]
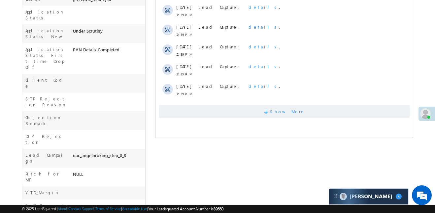
click at [236, 110] on span "Show More" at bounding box center [284, 111] width 250 height 13
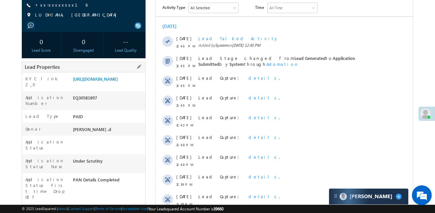
scroll to position [79, 0]
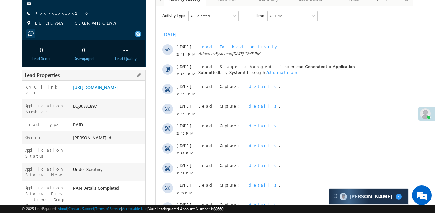
click at [86, 112] on div "EQ30581897" at bounding box center [108, 107] width 74 height 9
copy div "EQ30581897"
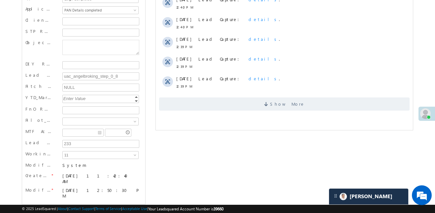
scroll to position [0, 0]
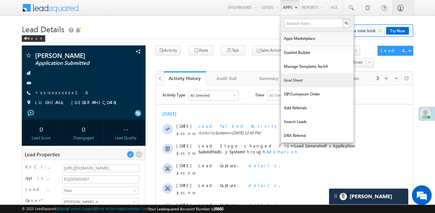
click at [304, 79] on link "Goal Sheet" at bounding box center [317, 81] width 73 height 14
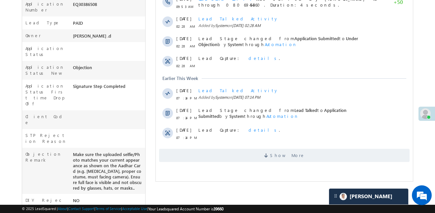
scroll to position [317, 0]
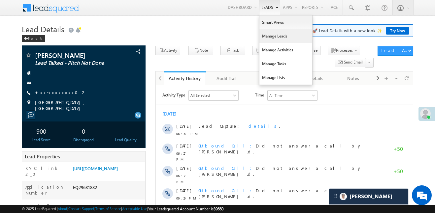
click at [282, 36] on link "Manage Leads" at bounding box center [285, 36] width 53 height 14
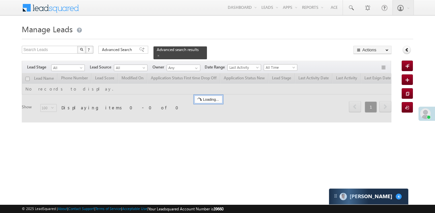
click at [74, 69] on div "Filters Lead Stage All All Lead Source All All Owner Any Any Date Range Go maxd…" at bounding box center [206, 67] width 369 height 13
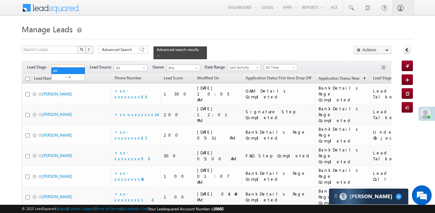
click at [68, 65] on span "All" at bounding box center [66, 68] width 31 height 6
click at [63, 79] on link "Lead Generated" at bounding box center [67, 78] width 33 height 6
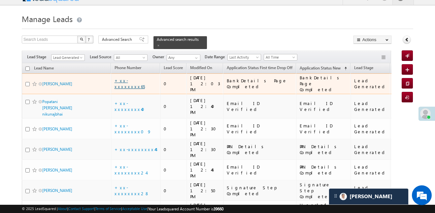
click at [136, 78] on link "+xx-xxxxxxxx65" at bounding box center [129, 84] width 30 height 12
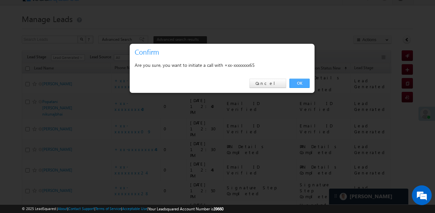
click at [300, 88] on link "OK" at bounding box center [299, 83] width 20 height 9
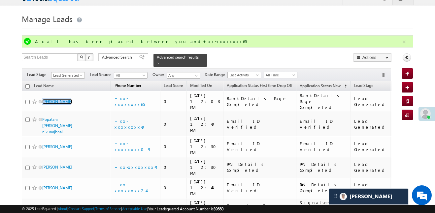
drag, startPoint x: 59, startPoint y: 77, endPoint x: 115, endPoint y: 85, distance: 56.0
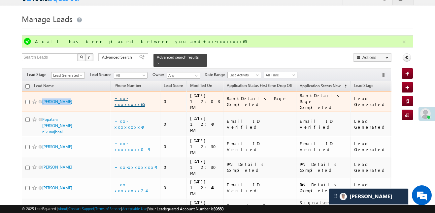
click at [136, 96] on link "+xx-xxxxxxxx65" at bounding box center [129, 102] width 30 height 12
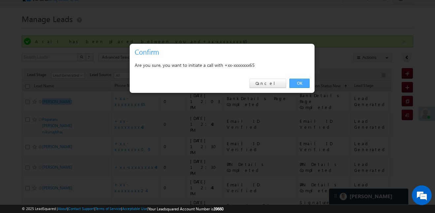
click at [298, 83] on link "OK" at bounding box center [299, 83] width 20 height 9
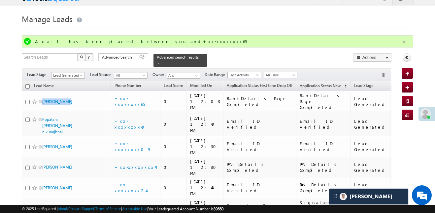
click at [404, 44] on button "button" at bounding box center [404, 42] width 8 height 8
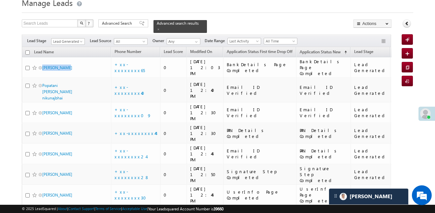
scroll to position [27, 0]
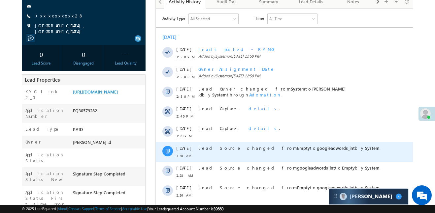
scroll to position [169, 0]
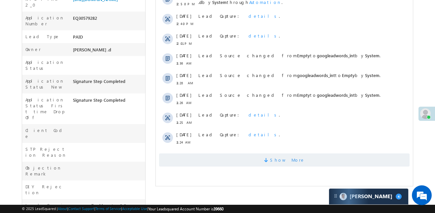
click at [233, 162] on span "Show More" at bounding box center [284, 160] width 250 height 13
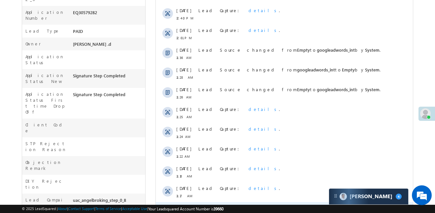
scroll to position [92, 0]
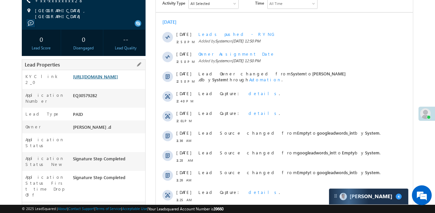
click at [107, 79] on link "https://angelbroking1-pk3em7sa.customui-test.leadsquared.com?leadId=3354b8c9-7f…" at bounding box center [95, 77] width 45 height 6
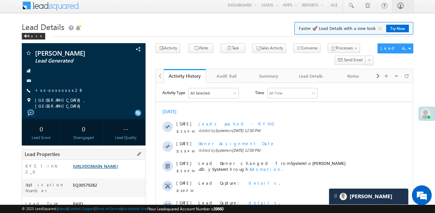
scroll to position [0, 0]
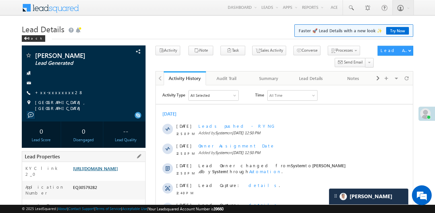
click at [118, 171] on link "https://angelbroking1-pk3em7sa.customui-test.leadsquared.com?leadId=3354b8c9-7f…" at bounding box center [95, 169] width 45 height 6
click at [114, 169] on link "https://angelbroking1-pk3em7sa.customui-test.leadsquared.com?leadId=3354b8c9-7f…" at bounding box center [95, 169] width 45 height 6
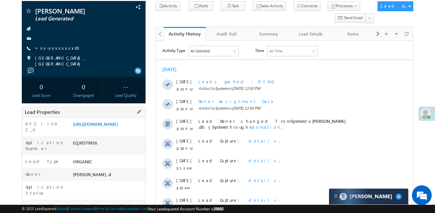
scroll to position [54, 0]
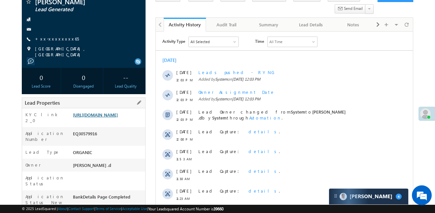
click at [118, 118] on link "https://angelbroking1-pk3em7sa.customui-test.leadsquared.com?leadId=1127d35f-cb…" at bounding box center [95, 115] width 45 height 6
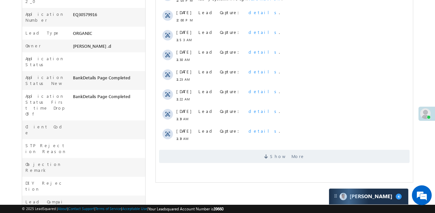
scroll to position [264, 0]
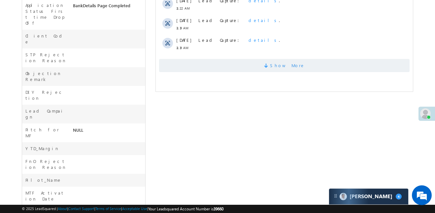
click at [270, 62] on span "Show More" at bounding box center [284, 65] width 250 height 13
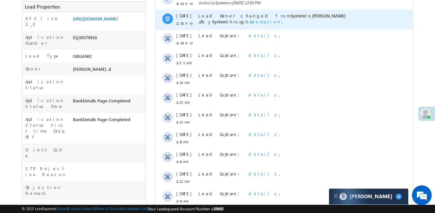
scroll to position [0, 0]
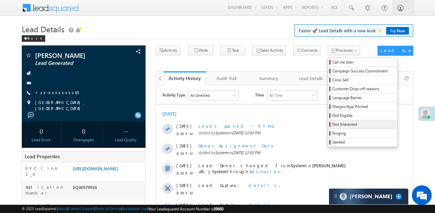
click at [332, 123] on span "Not Interested" at bounding box center [363, 125] width 63 height 6
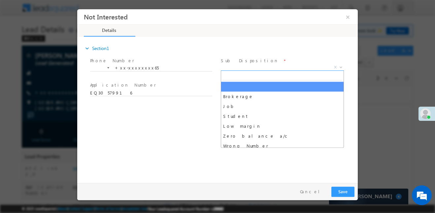
click at [259, 66] on span "X" at bounding box center [282, 67] width 123 height 7
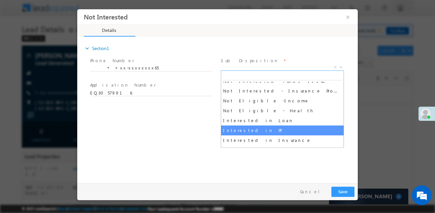
scroll to position [152, 0]
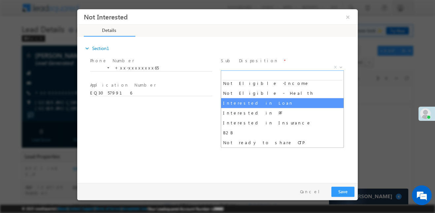
select select "Interested in Loan"
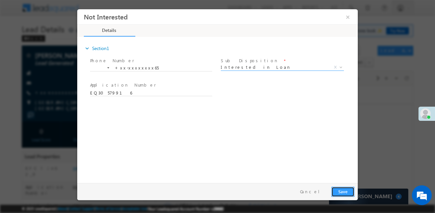
click at [339, 191] on button "Save" at bounding box center [342, 192] width 23 height 10
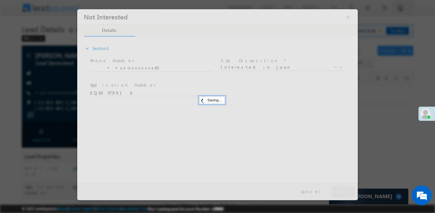
click at [348, 19] on div at bounding box center [217, 104] width 280 height 191
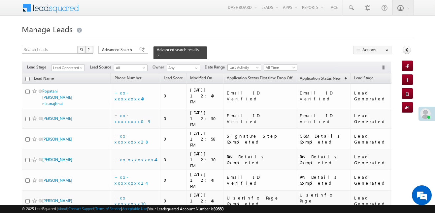
scroll to position [12, 0]
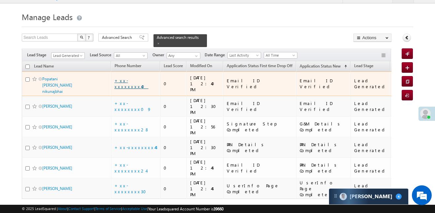
click at [137, 78] on link "+xx-xxxxxxxx40" at bounding box center [131, 84] width 34 height 12
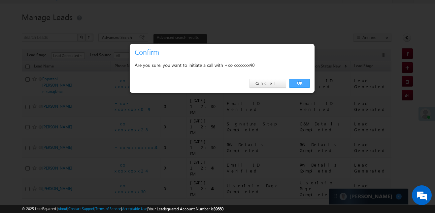
click at [304, 84] on link "OK" at bounding box center [299, 83] width 20 height 9
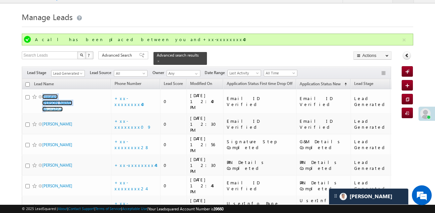
scroll to position [0, 0]
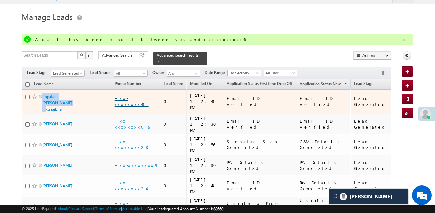
click at [136, 96] on link "+xx-xxxxxxxx40" at bounding box center [131, 102] width 34 height 12
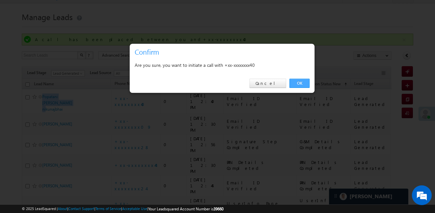
click at [304, 83] on link "OK" at bounding box center [299, 83] width 20 height 9
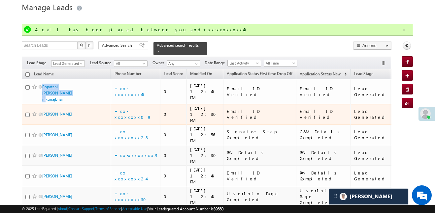
scroll to position [22, 0]
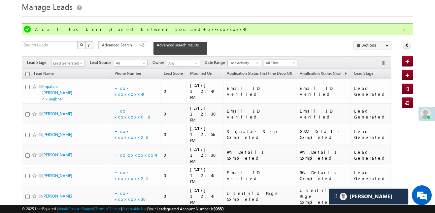
click at [267, 38] on div "Quick Add Lead A call has been placed between you and+xx-xxxxxxxx40 Search Lead…" at bounding box center [217, 133] width 391 height 220
click at [401, 28] on button "button" at bounding box center [404, 30] width 8 height 8
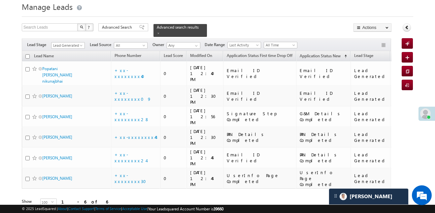
scroll to position [12, 0]
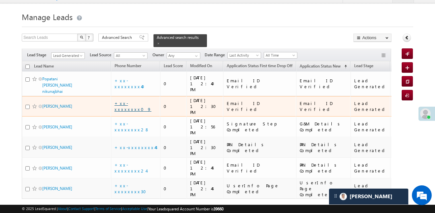
click at [133, 101] on link "+xx-xxxxxxxx09" at bounding box center [132, 107] width 37 height 12
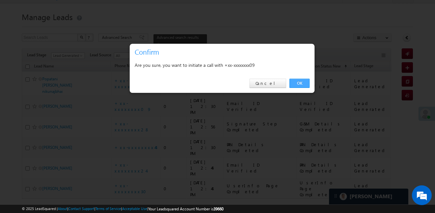
click at [307, 84] on link "OK" at bounding box center [299, 83] width 20 height 9
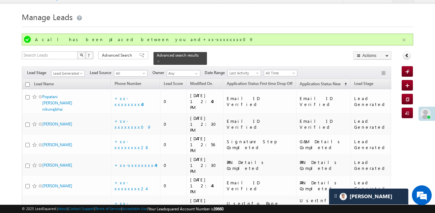
click at [405, 41] on button "button" at bounding box center [404, 40] width 8 height 8
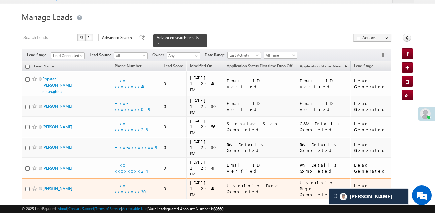
click at [147, 183] on div "+xx-xxxxxxxx30" at bounding box center [135, 189] width 43 height 12
click at [137, 183] on link "+xx-xxxxxxxx30" at bounding box center [132, 189] width 36 height 12
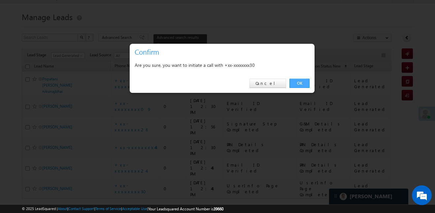
click at [304, 84] on link "OK" at bounding box center [299, 83] width 20 height 9
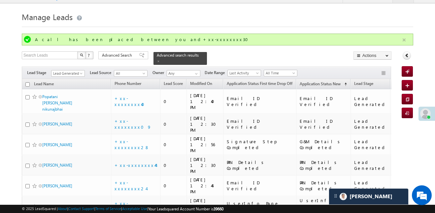
click at [401, 40] on button "button" at bounding box center [404, 40] width 8 height 8
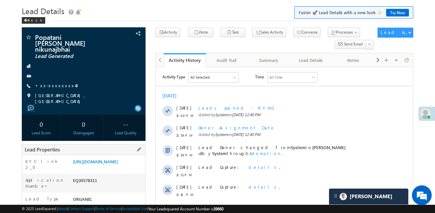
scroll to position [6, 0]
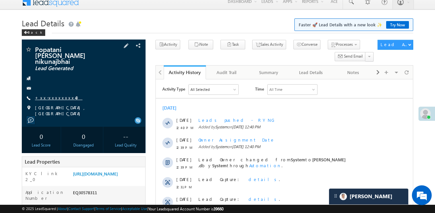
click at [51, 95] on link "+xx-xxxxxxxx40" at bounding box center [58, 98] width 47 height 6
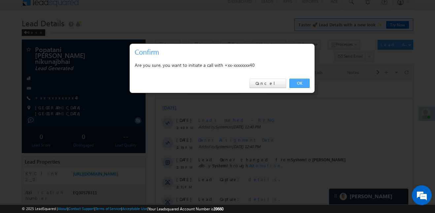
click at [305, 82] on link "OK" at bounding box center [299, 83] width 20 height 9
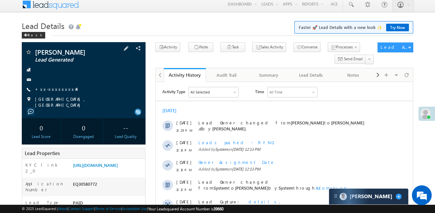
scroll to position [3, 0]
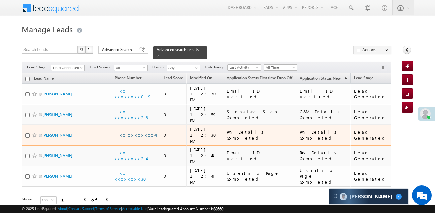
click at [130, 132] on link "+xx-xxxxxxxx44" at bounding box center [134, 135] width 41 height 6
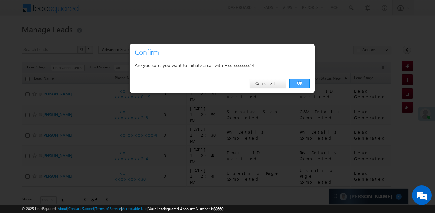
click at [304, 85] on link "OK" at bounding box center [299, 83] width 20 height 9
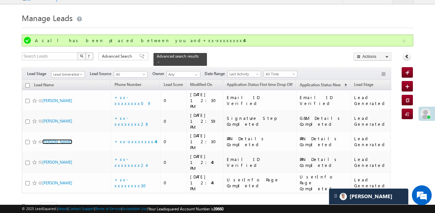
scroll to position [12, 0]
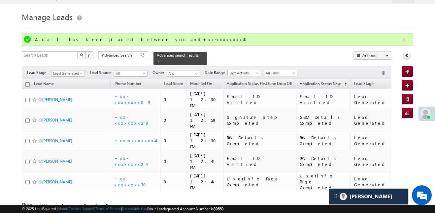
click at [410, 32] on form "Manage Leads Quick Add Lead A call has been placed between you and+xx-xxxxxxxx4…" at bounding box center [217, 119] width 391 height 219
click at [402, 43] on button "button" at bounding box center [404, 40] width 8 height 8
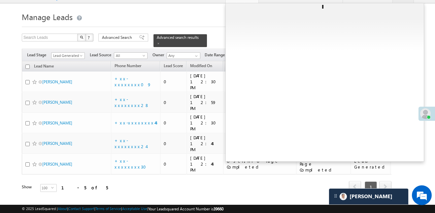
scroll to position [0, 0]
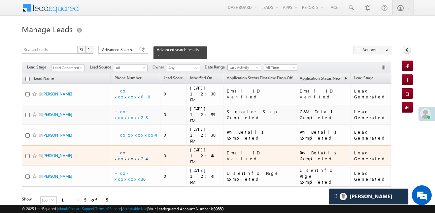
click at [136, 150] on link "+xx-xxxxxxxx24" at bounding box center [130, 156] width 32 height 12
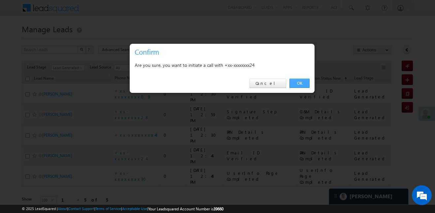
click at [307, 84] on link "OK" at bounding box center [299, 83] width 20 height 9
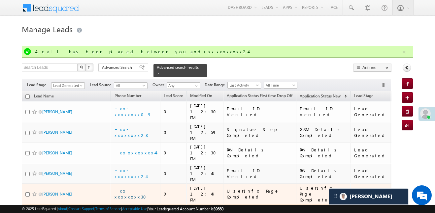
click at [136, 188] on link "+xx-xxxxxxxx30" at bounding box center [132, 194] width 36 height 12
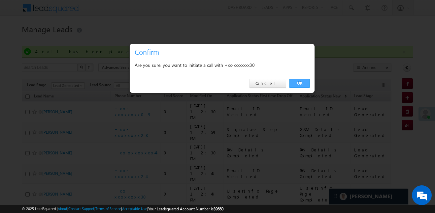
click at [302, 87] on link "OK" at bounding box center [299, 83] width 20 height 9
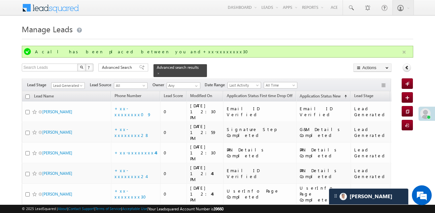
click at [400, 52] on button "button" at bounding box center [404, 52] width 8 height 8
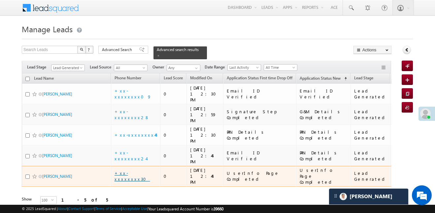
click at [128, 170] on link "+xx-xxxxxxxx30" at bounding box center [132, 176] width 36 height 12
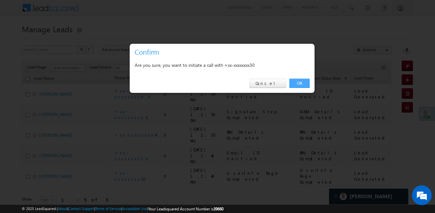
click at [303, 82] on link "OK" at bounding box center [299, 83] width 20 height 9
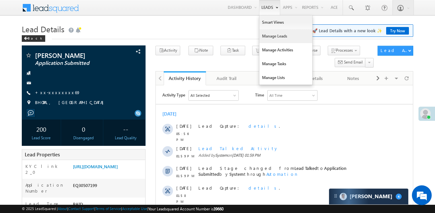
click at [272, 32] on link "Manage Leads" at bounding box center [285, 36] width 53 height 14
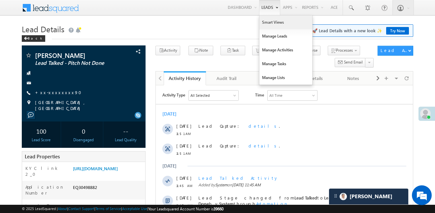
click at [267, 24] on link "Smart Views" at bounding box center [285, 22] width 53 height 14
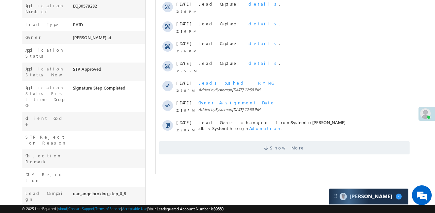
scroll to position [37, 0]
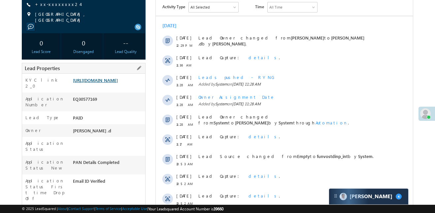
scroll to position [88, 0]
click at [111, 82] on link "https://angelbroking1-pk3em7sa.customui-test.leadsquared.com?leadId=f2d00174-7e…" at bounding box center [95, 80] width 45 height 6
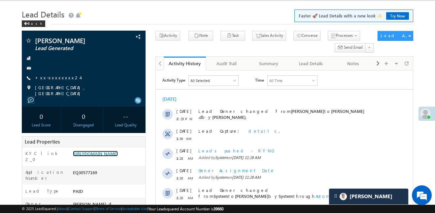
scroll to position [70, 0]
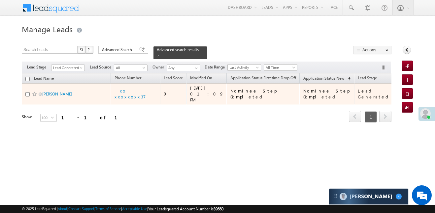
click at [126, 84] on td "+xx-xxxxxxxx37" at bounding box center [135, 94] width 49 height 21
click at [134, 93] on td "+xx-xxxxxxxx37" at bounding box center [135, 94] width 49 height 21
click at [134, 88] on link "+xx-xxxxxxxx37" at bounding box center [129, 94] width 31 height 12
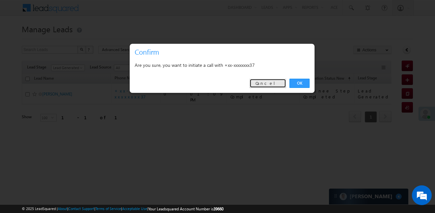
click at [275, 85] on link "Cancel" at bounding box center [267, 83] width 37 height 9
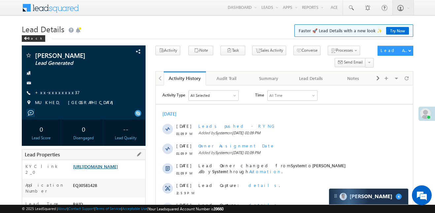
click at [108, 169] on link "[URL][DOMAIN_NAME]" at bounding box center [95, 167] width 45 height 6
click at [118, 169] on link "https://angelbroking1-pk3em7sa.customui-test.leadsquared.com?leadId=dd3c7c9e-1c…" at bounding box center [95, 167] width 45 height 6
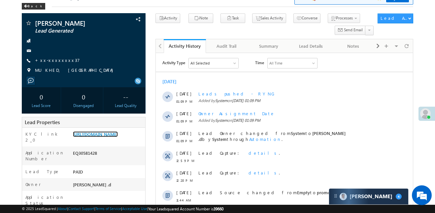
scroll to position [131, 0]
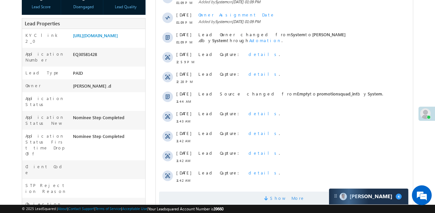
click at [261, 197] on span "Show More" at bounding box center [284, 198] width 250 height 13
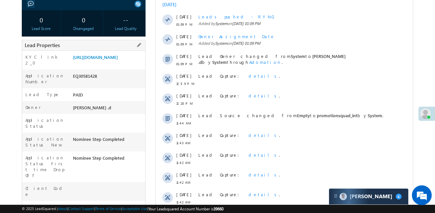
scroll to position [101, 0]
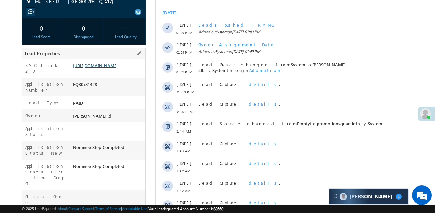
click at [118, 67] on link "https://angelbroking1-pk3em7sa.customui-test.leadsquared.com?leadId=dd3c7c9e-1c…" at bounding box center [95, 66] width 45 height 6
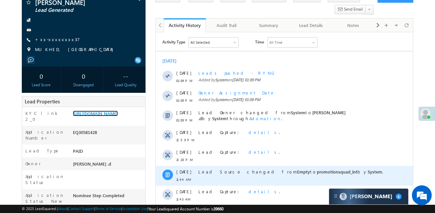
scroll to position [32, 0]
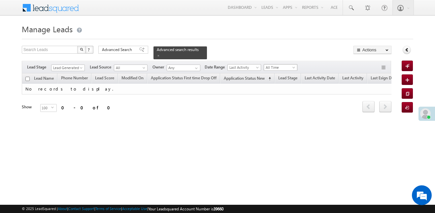
click at [288, 65] on span "All Time" at bounding box center [279, 68] width 31 height 6
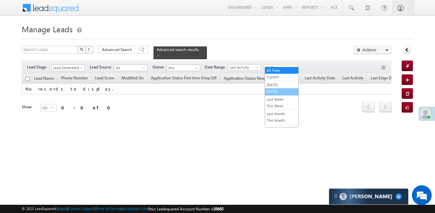
click at [279, 90] on link "[DATE]" at bounding box center [281, 92] width 33 height 6
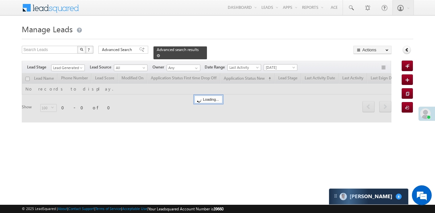
click at [160, 54] on span at bounding box center [158, 55] width 3 height 3
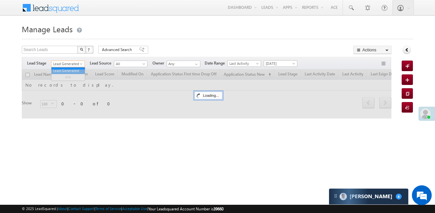
click at [77, 67] on span "Lead Generated" at bounding box center [66, 64] width 31 height 6
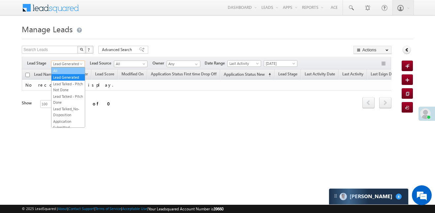
click at [64, 71] on link "All" at bounding box center [67, 71] width 33 height 6
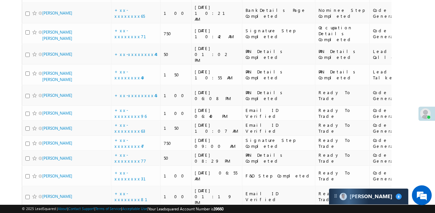
scroll to position [860, 0]
